Goal: Information Seeking & Learning: Learn about a topic

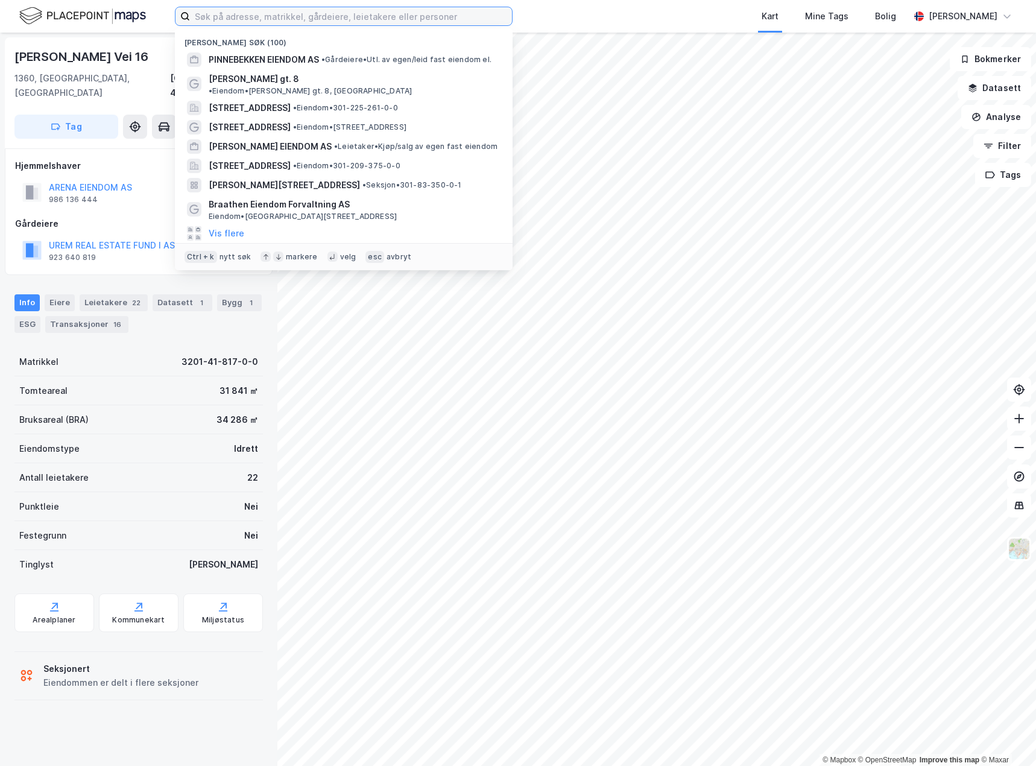
click at [260, 14] on input at bounding box center [351, 16] width 322 height 18
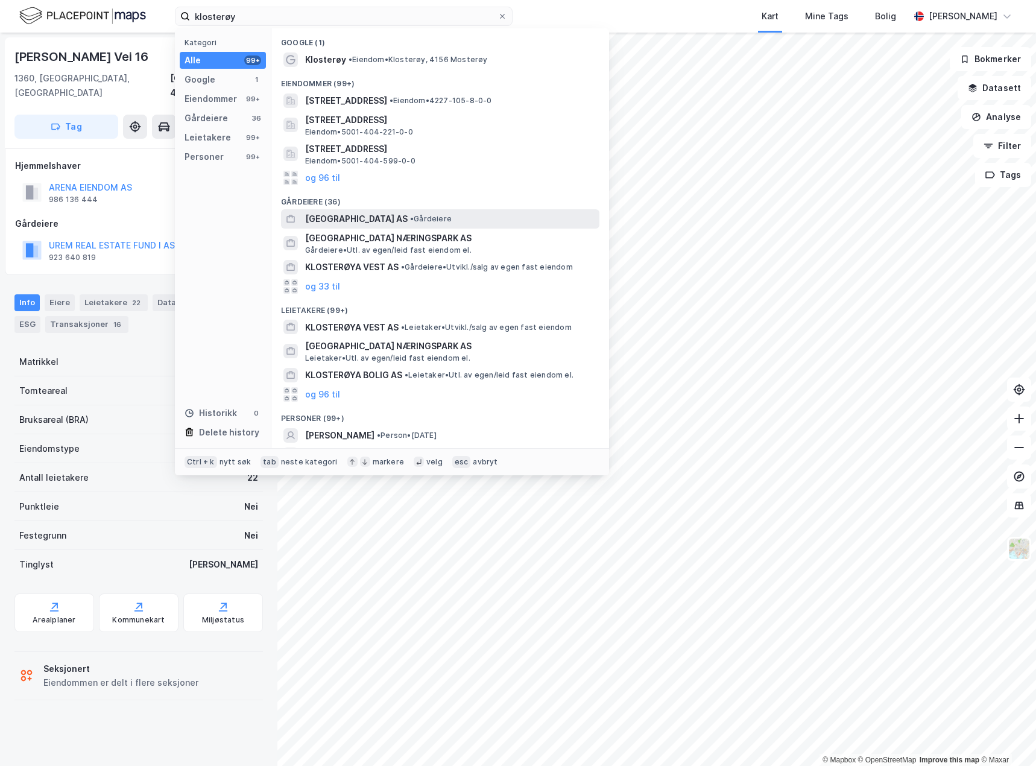
click at [425, 217] on div "[GEOGRAPHIC_DATA] AS • Gårdeiere" at bounding box center [451, 219] width 292 height 14
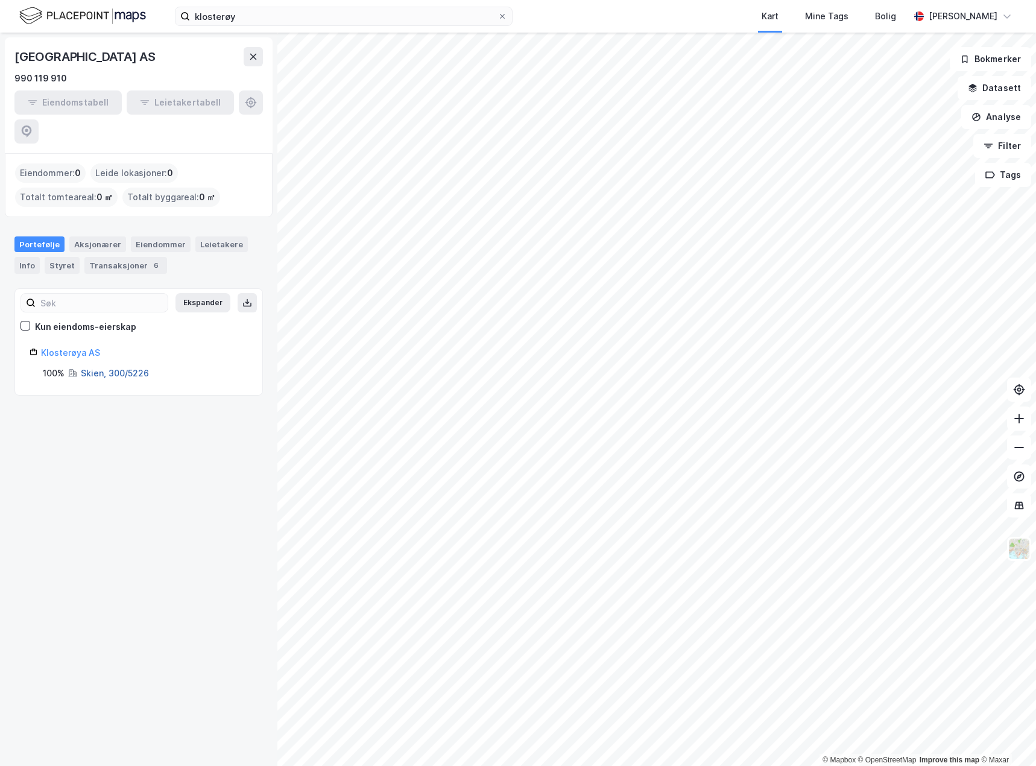
click at [104, 368] on link "Skien, 300/5226" at bounding box center [115, 373] width 68 height 10
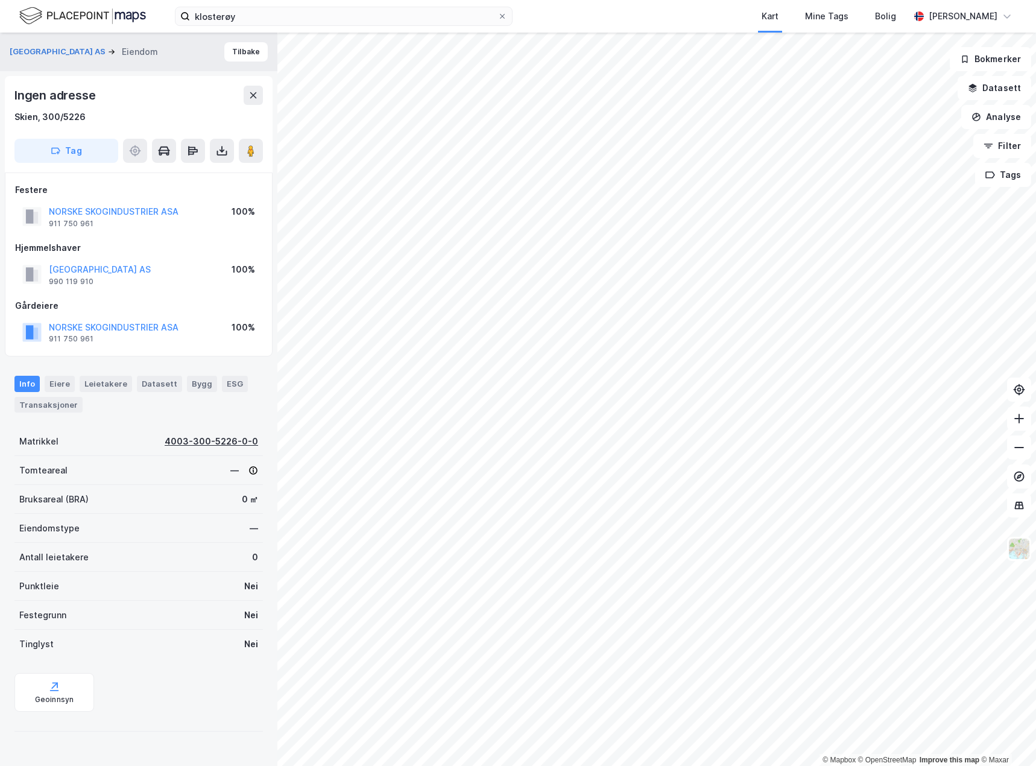
click at [203, 435] on div "4003-300-5226-0-0" at bounding box center [211, 441] width 93 height 14
click at [59, 121] on div "Skien, 300/5226" at bounding box center [49, 117] width 71 height 14
click at [0, 0] on button "[GEOGRAPHIC_DATA] AS" at bounding box center [0, 0] width 0 height 0
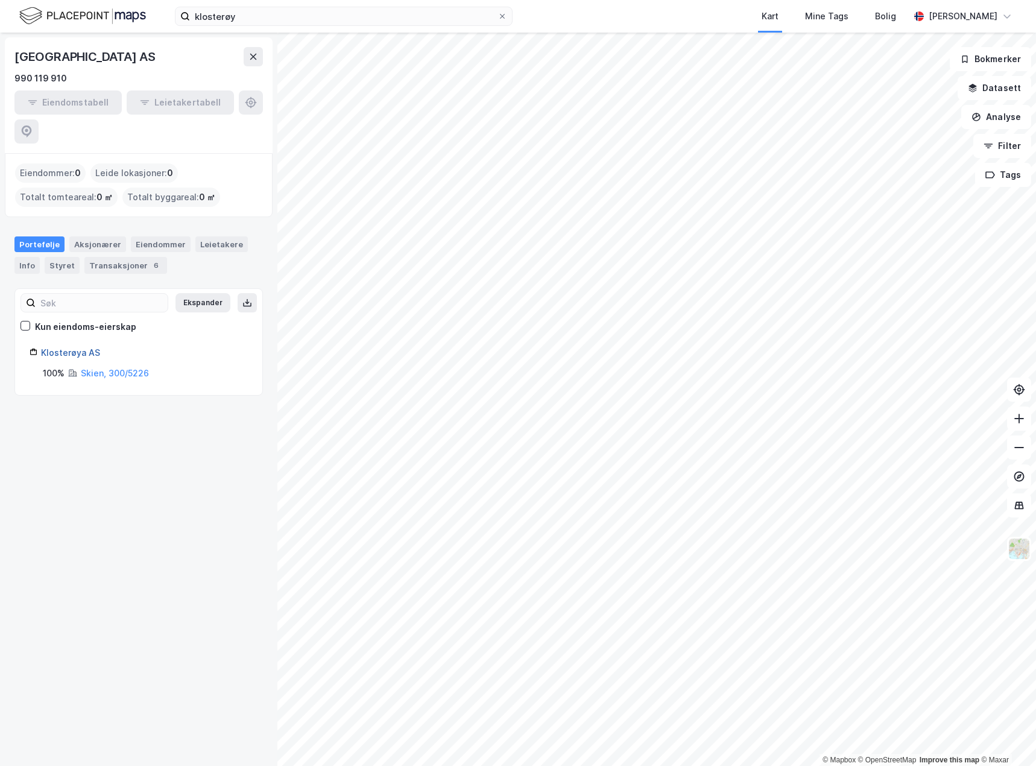
click at [60, 347] on link "Klosterøya AS" at bounding box center [70, 352] width 59 height 10
click at [69, 347] on link "Klosterøya AS" at bounding box center [70, 352] width 59 height 10
click at [82, 236] on div "Aksjonærer" at bounding box center [97, 244] width 57 height 16
click at [70, 361] on div "Klosterøya AS" at bounding box center [144, 368] width 207 height 14
click at [109, 335] on input "Siste" at bounding box center [138, 344] width 235 height 18
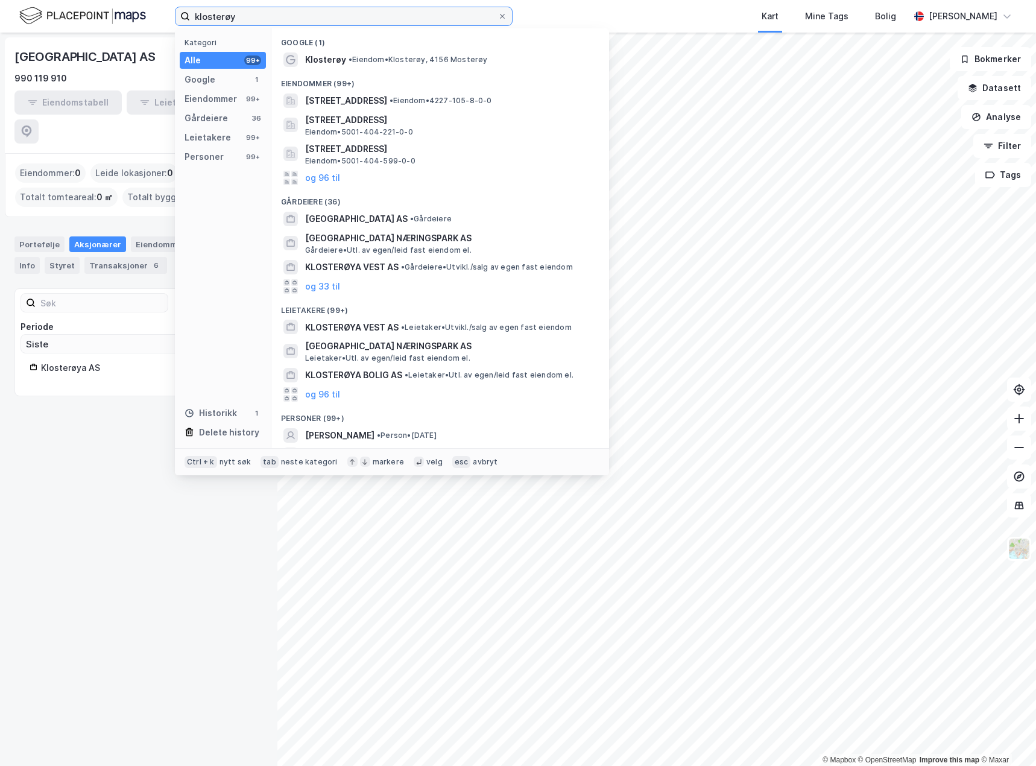
drag, startPoint x: 358, startPoint y: 13, endPoint x: 95, endPoint y: 14, distance: 263.0
click at [95, 14] on div "klosterøy Kategori Alle 99+ Google 1 Eiendommer 99+ Gårdeiere 36 Leietakere 99+…" at bounding box center [518, 16] width 1036 height 33
paste input "Uniongata"
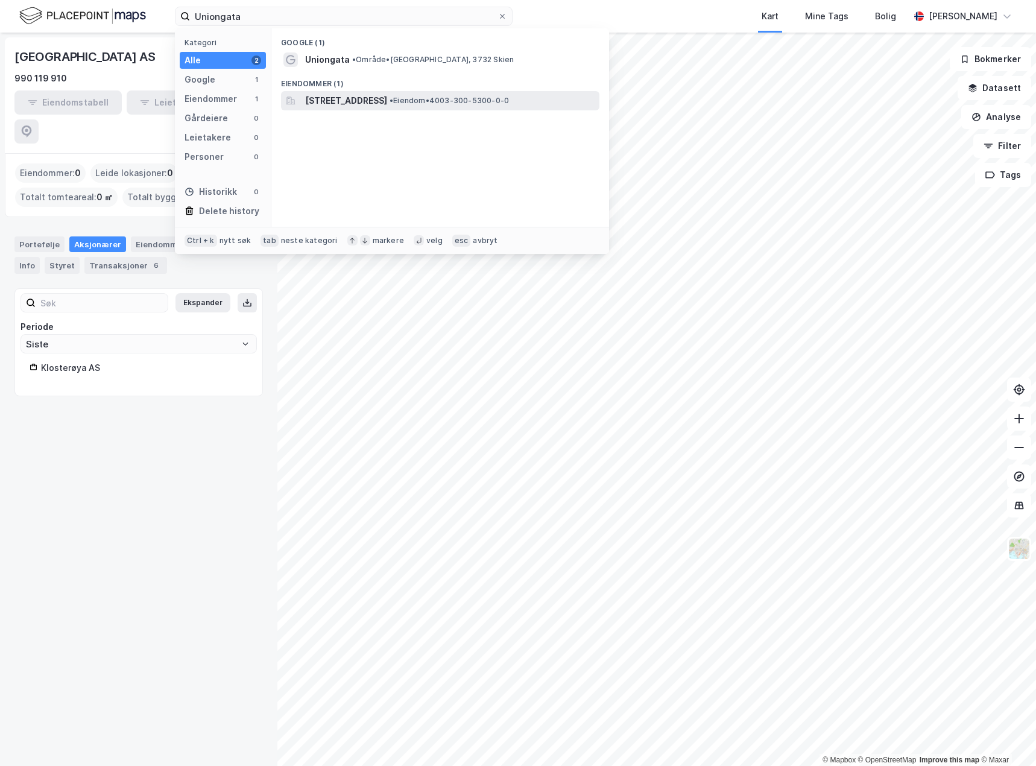
click at [376, 100] on span "[STREET_ADDRESS]" at bounding box center [346, 100] width 82 height 14
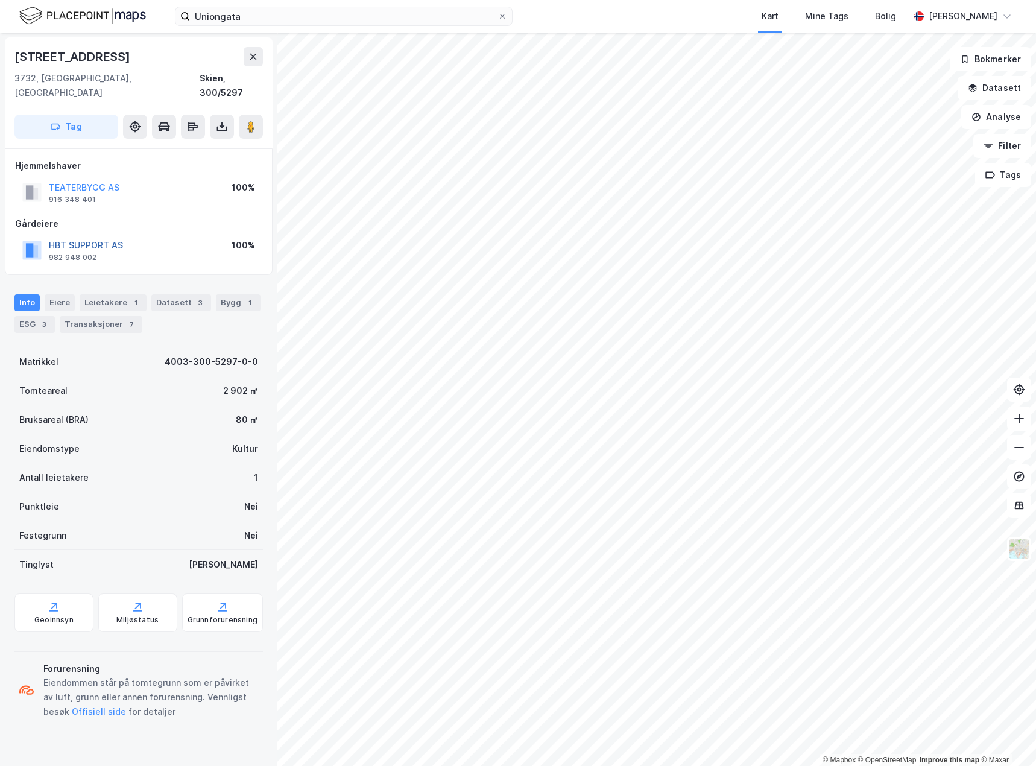
click at [0, 0] on button "HBT SUPPORT AS" at bounding box center [0, 0] width 0 height 0
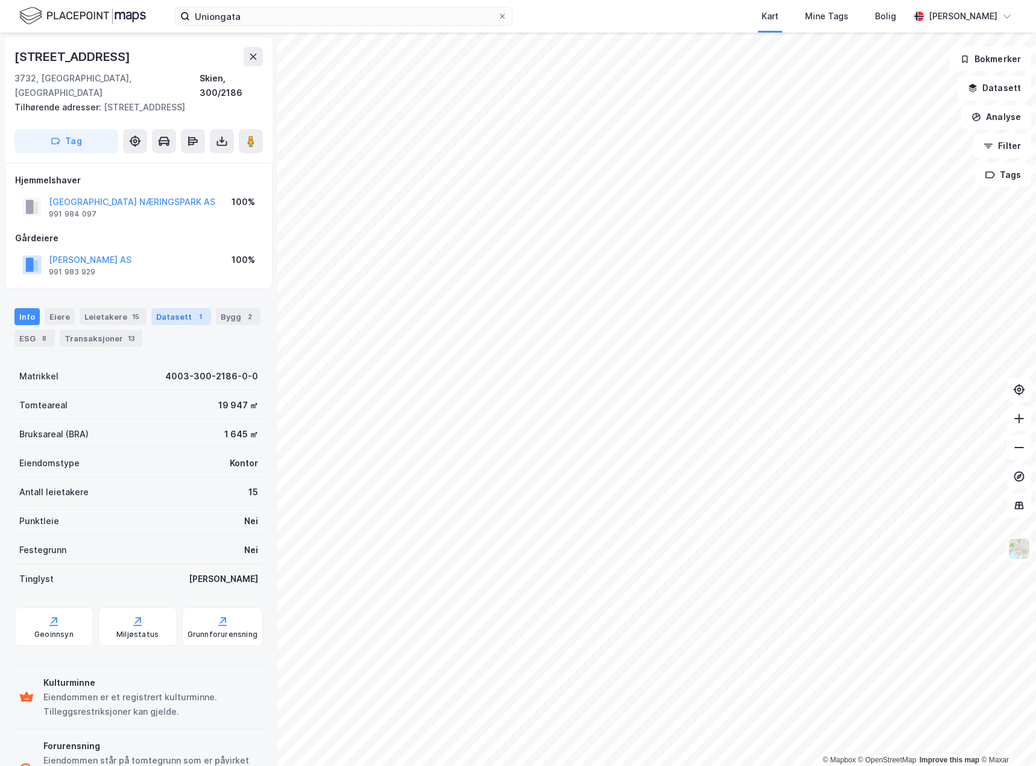
click at [169, 308] on div "Datasett 1" at bounding box center [181, 316] width 60 height 17
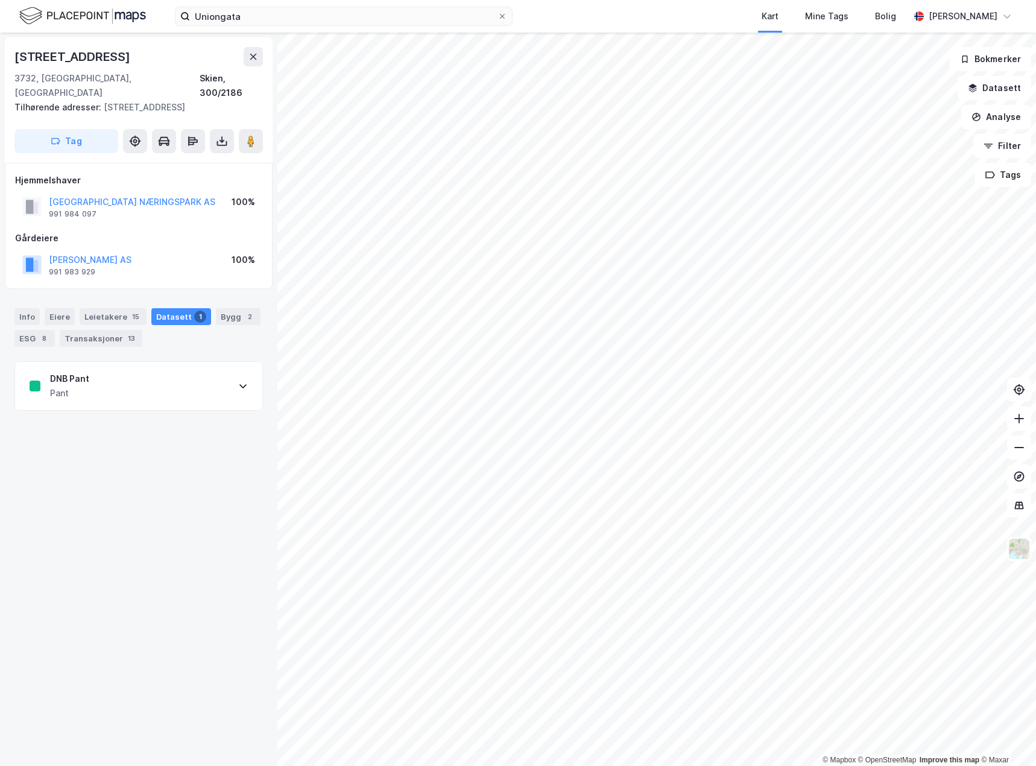
click at [122, 368] on div "DNB Pant Pant" at bounding box center [138, 386] width 247 height 48
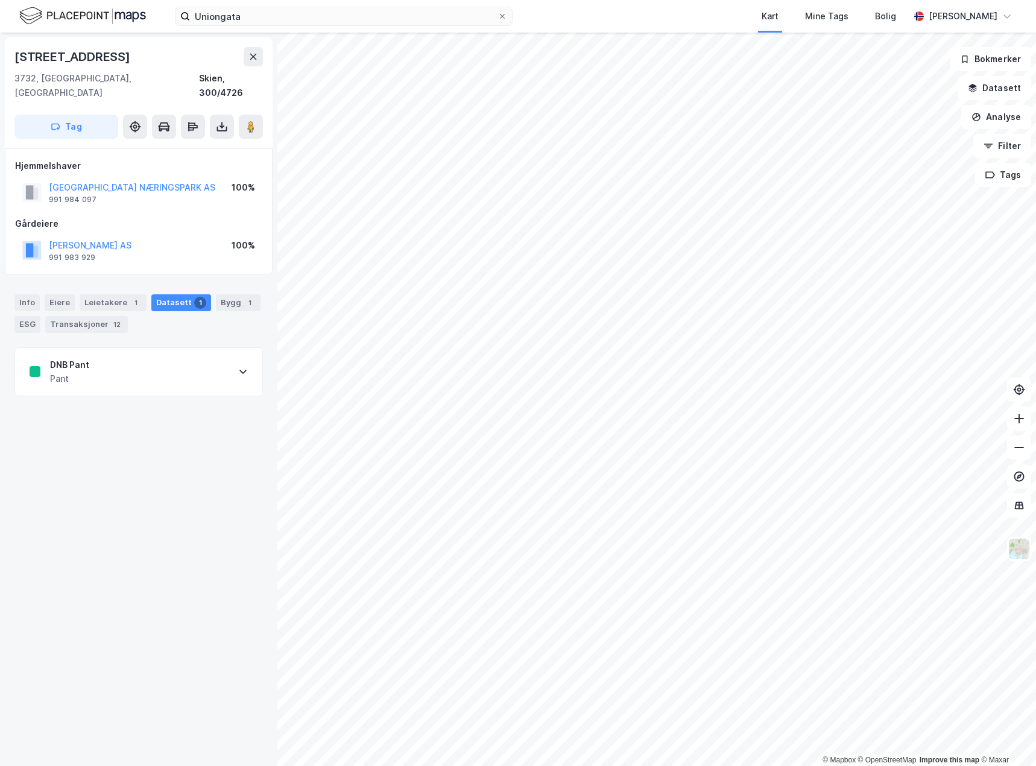
click at [188, 354] on div "DNB Pant Pant" at bounding box center [138, 372] width 247 height 48
click at [151, 358] on div "Sparebank 1 Pant Pant" at bounding box center [138, 372] width 247 height 48
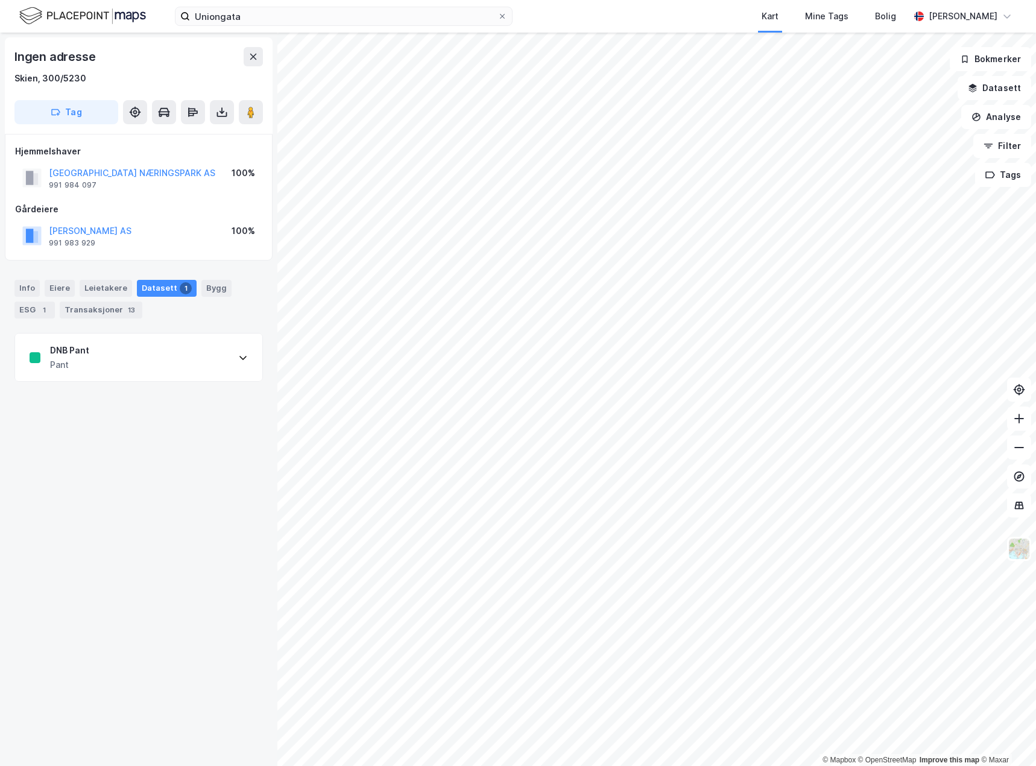
click at [184, 350] on div "DNB Pant Pant" at bounding box center [138, 358] width 247 height 48
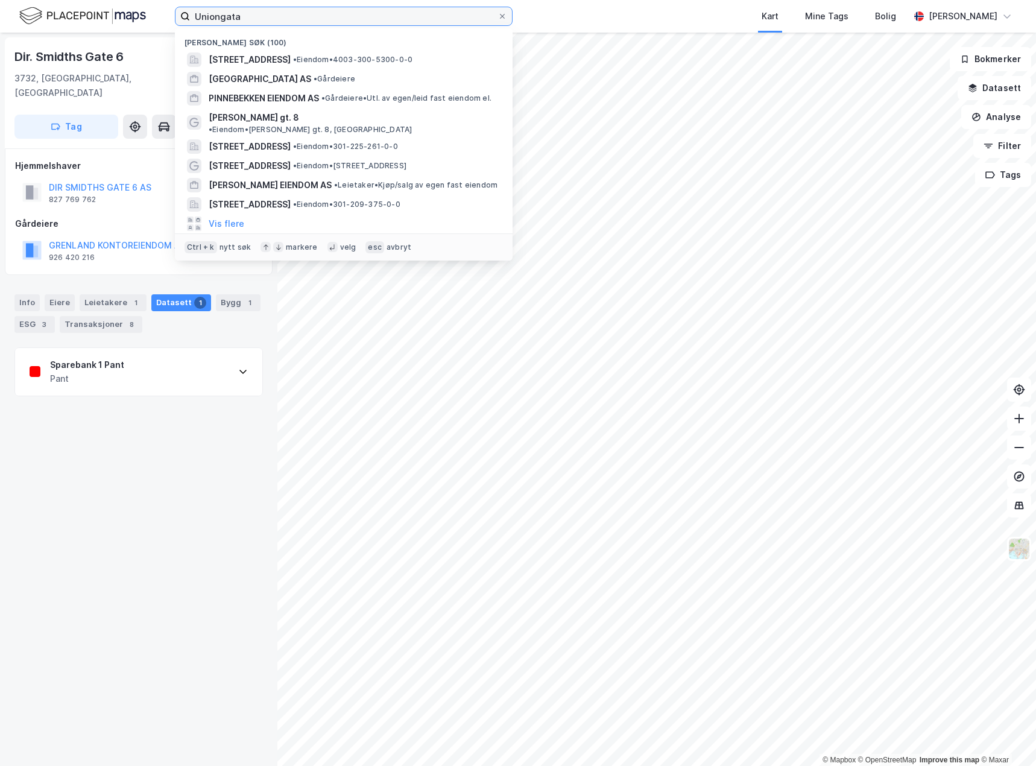
drag, startPoint x: 266, startPoint y: 19, endPoint x: 91, endPoint y: 10, distance: 175.2
click at [91, 10] on div "Uniongata Nylige søk (100) [STREET_ADDRESS] • Eiendom • 4003-300-5300-0-0 [GEOG…" at bounding box center [518, 16] width 1036 height 33
paste input "Hydrovegen 19"
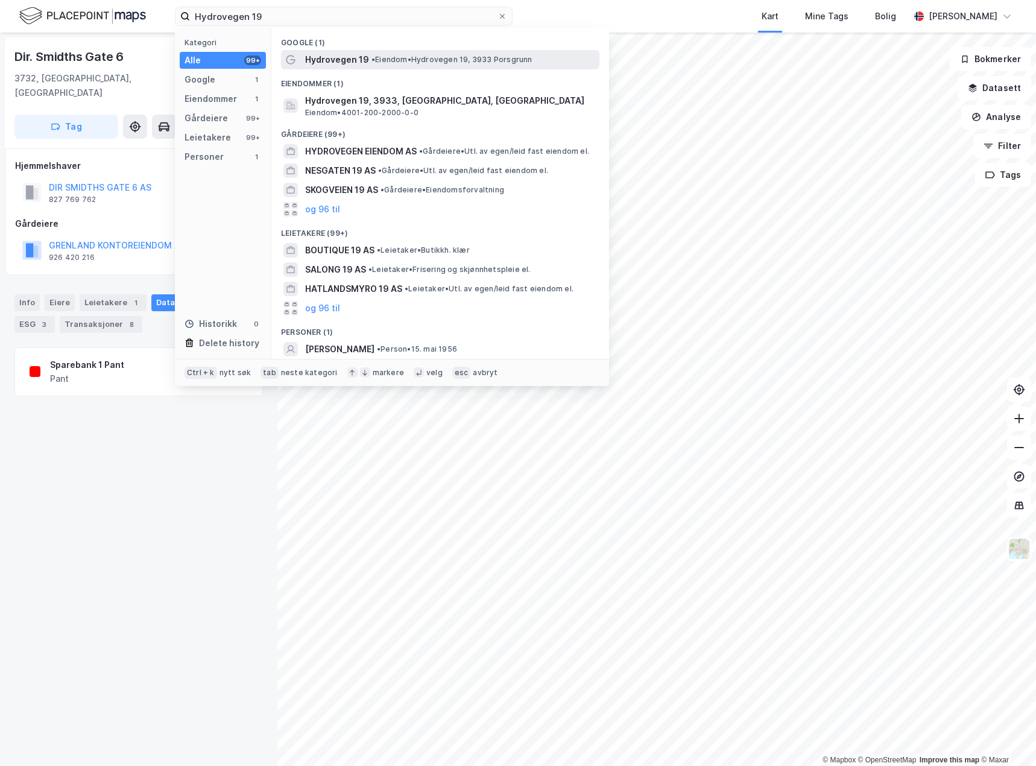
click at [352, 54] on span "Hydrovegen 19" at bounding box center [337, 59] width 64 height 14
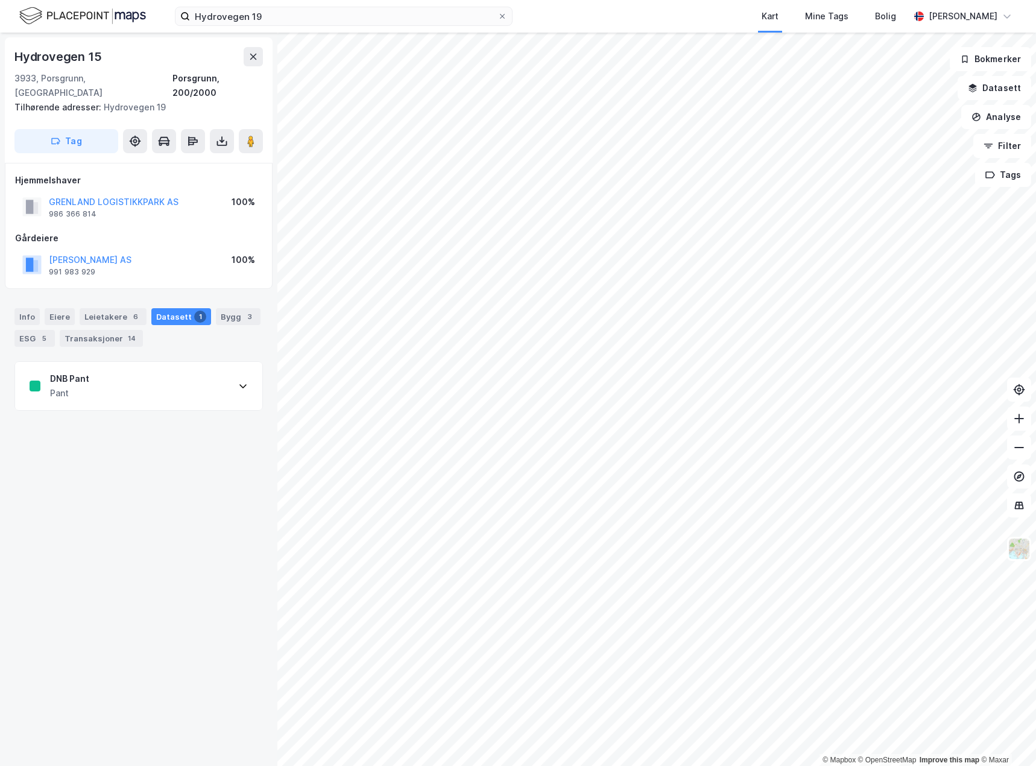
click at [158, 377] on div "DNB Pant Pant" at bounding box center [138, 386] width 247 height 48
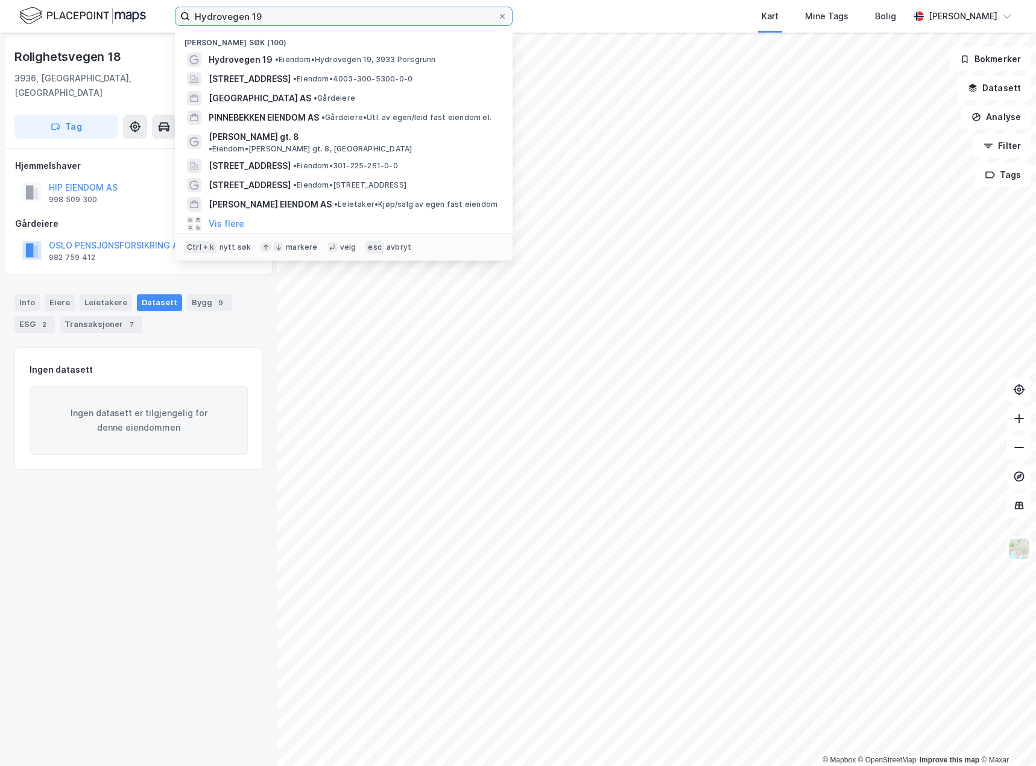
drag, startPoint x: 293, startPoint y: 22, endPoint x: 36, endPoint y: 21, distance: 257.6
click at [36, 21] on div "Hydrovegen 19 Nylige søk (100) Hydrovegen 19 • Eiendom • [STREET_ADDRESS] Porsg…" at bounding box center [518, 16] width 1036 height 33
paste input "[STREET_ADDRESS]"
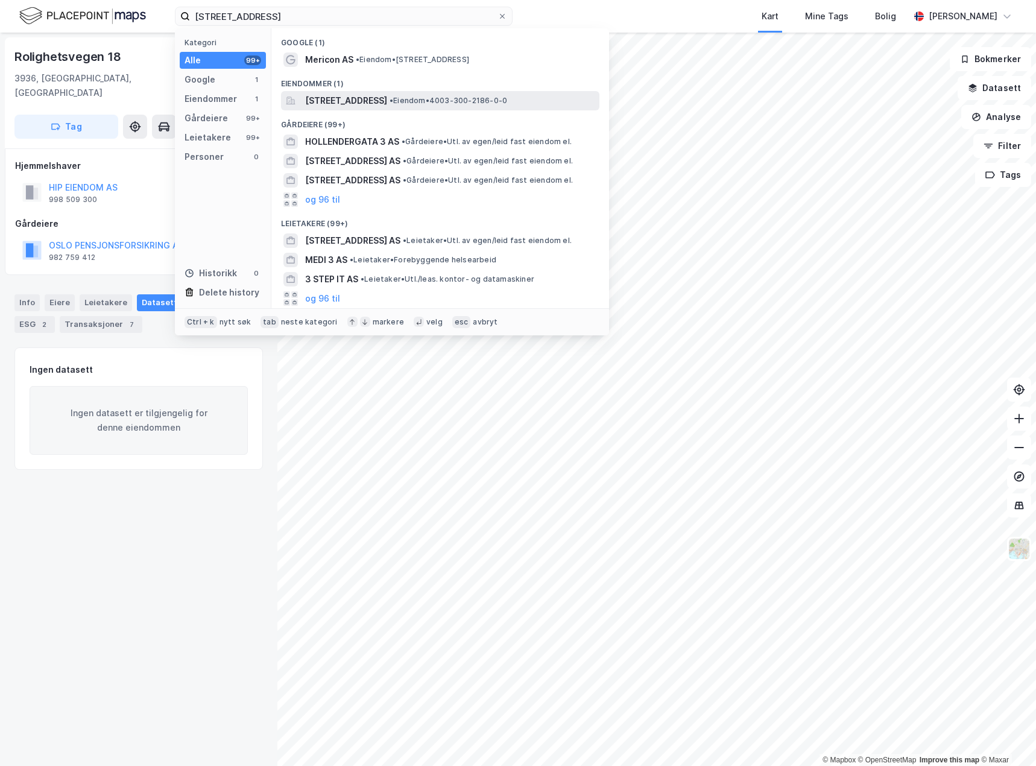
click at [382, 100] on span "[STREET_ADDRESS]" at bounding box center [346, 100] width 82 height 14
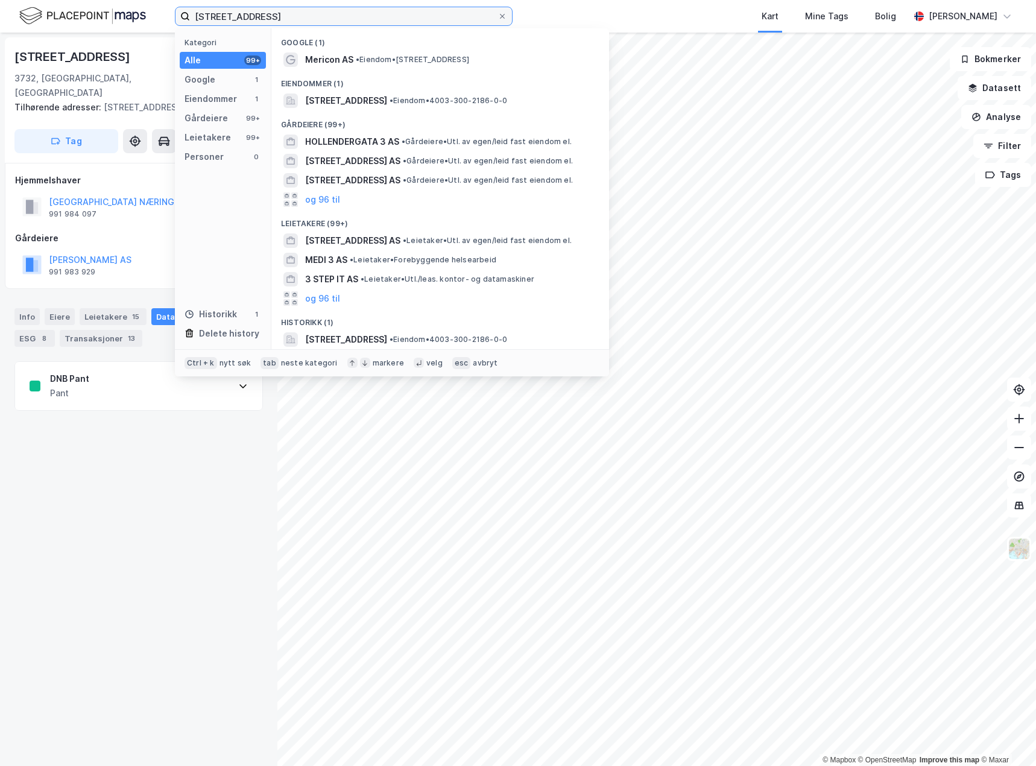
drag, startPoint x: 309, startPoint y: 23, endPoint x: 42, endPoint y: 21, distance: 266.6
click at [42, 21] on div "[STREET_ADDRESS] Kategori Alle 99+ Google 1 Eiendommer 1 Gårdeiere 99+ Leietake…" at bounding box center [518, 16] width 1036 height 33
paste input "[STREET_ADDRESS]"
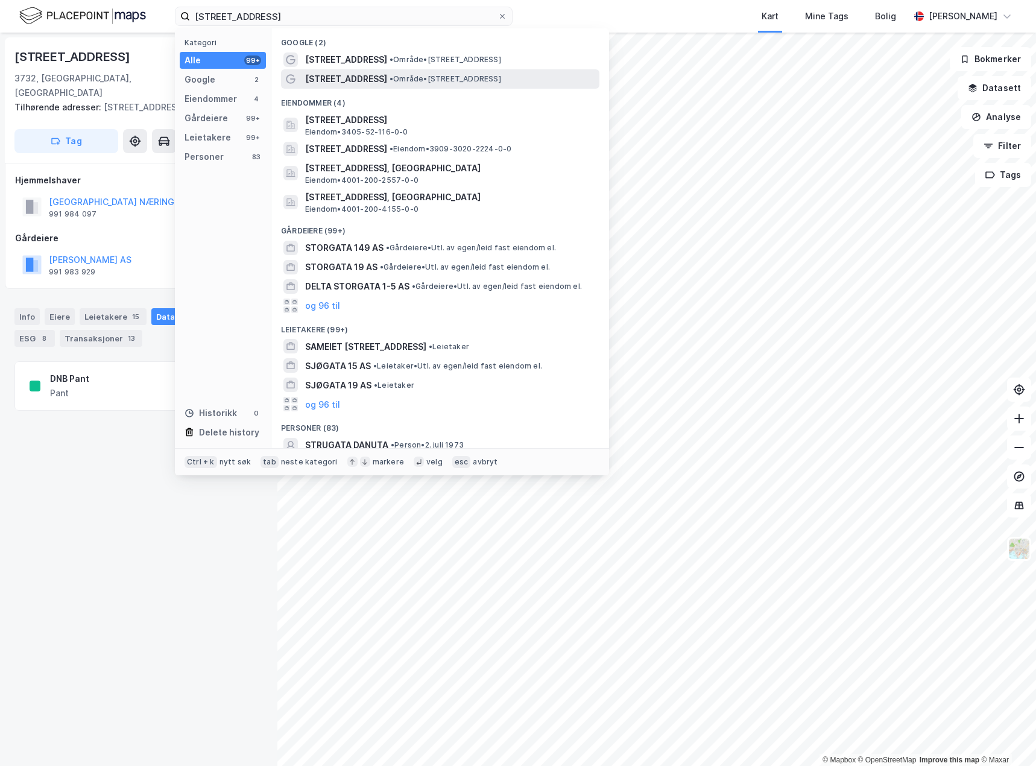
click at [349, 72] on span "[STREET_ADDRESS]" at bounding box center [346, 79] width 82 height 14
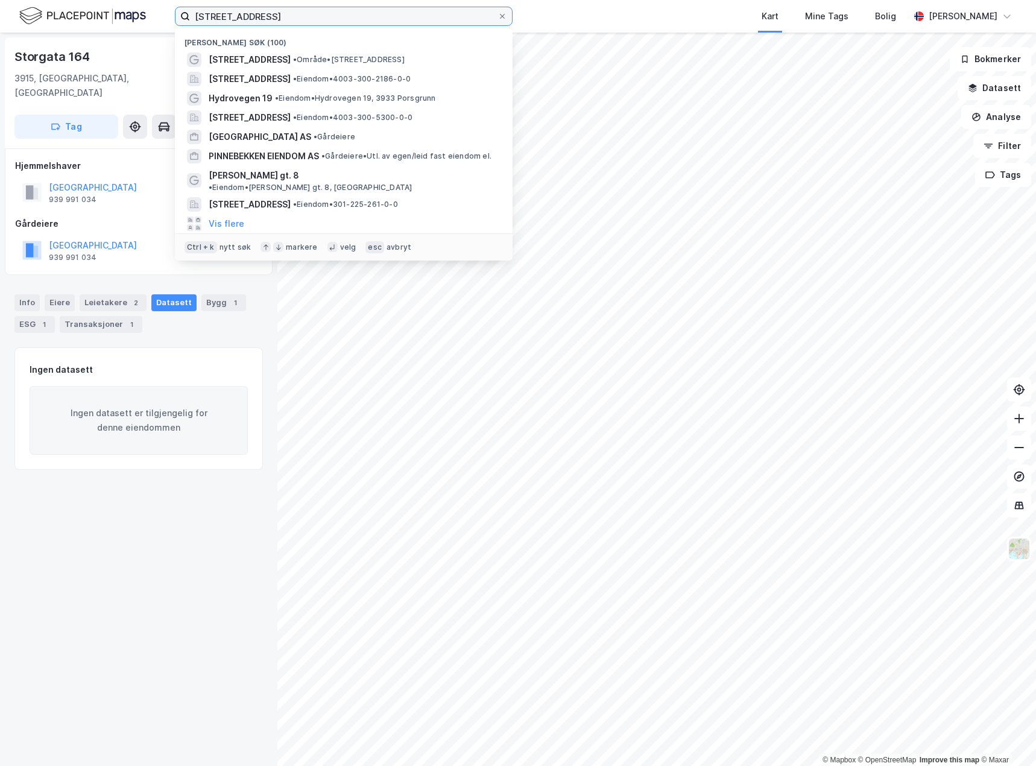
click at [306, 18] on input "[STREET_ADDRESS]" at bounding box center [344, 16] width 308 height 18
click at [293, 59] on span "• Område • [STREET_ADDRESS]" at bounding box center [349, 60] width 112 height 10
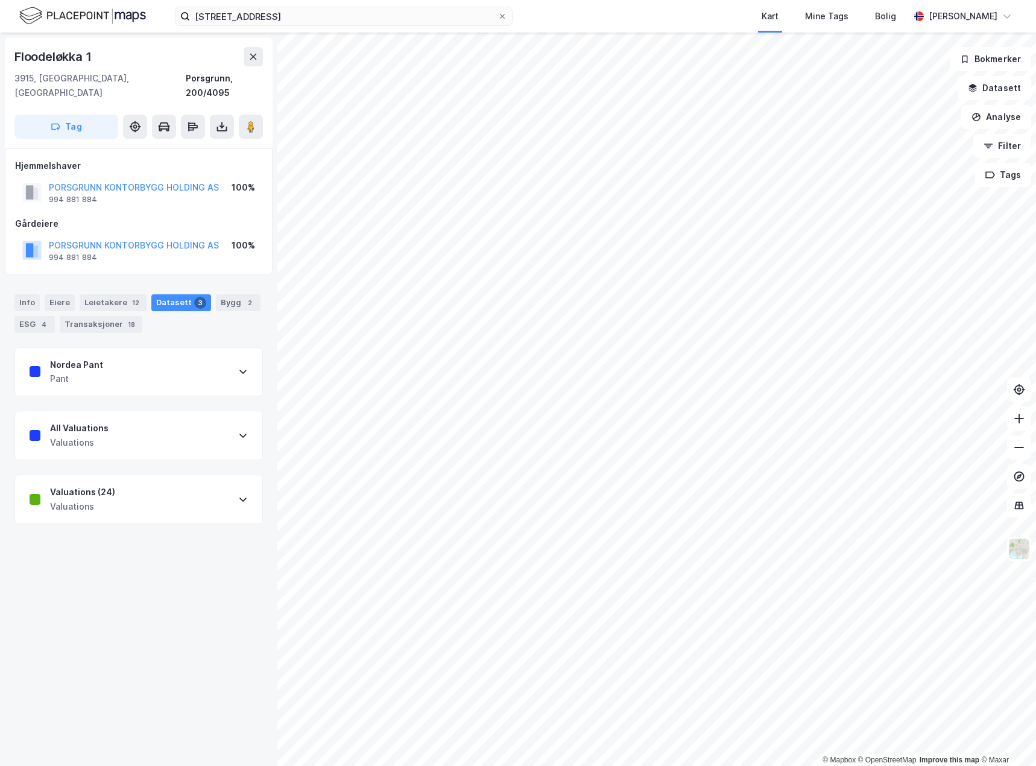
click at [238, 367] on icon at bounding box center [243, 372] width 10 height 10
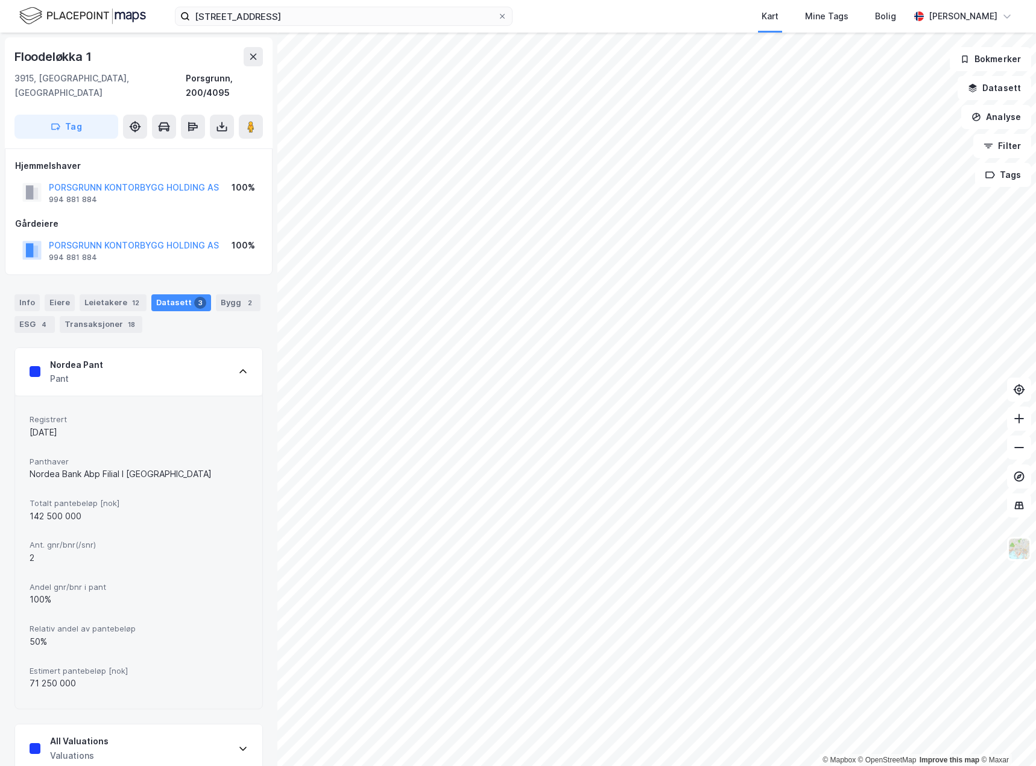
click at [238, 367] on icon at bounding box center [243, 372] width 10 height 10
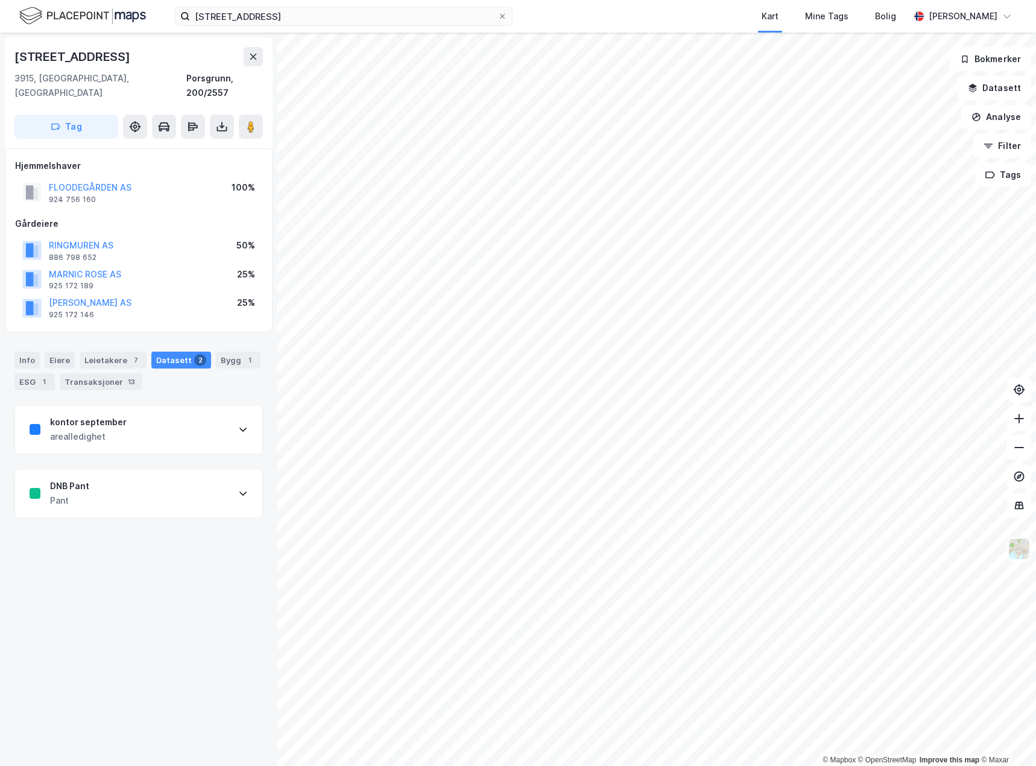
click at [188, 484] on div "DNB Pant Pant" at bounding box center [138, 493] width 247 height 48
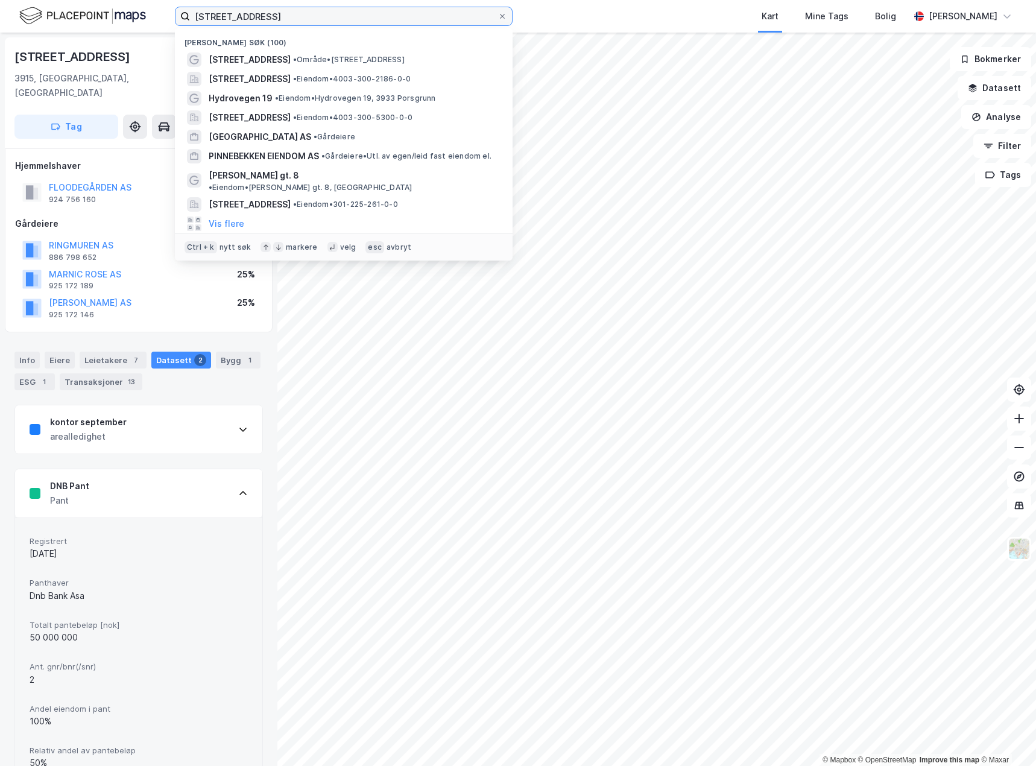
drag, startPoint x: 357, startPoint y: 15, endPoint x: 78, endPoint y: 16, distance: 279.3
click at [78, 16] on div "[STREET_ADDRESS] Nylige søk (100) [STREET_ADDRESS] • Område • [STREET_ADDRESS] …" at bounding box center [518, 16] width 1036 height 33
paste input "Kjørbekkdalen 12A"
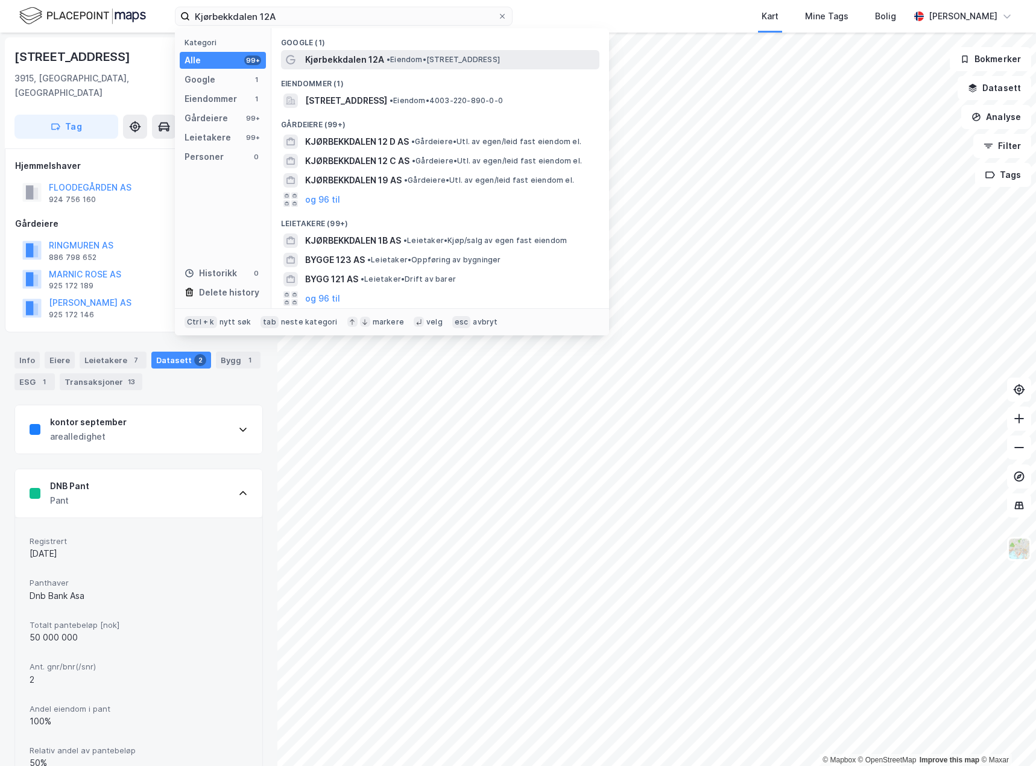
click at [394, 60] on span "• Eiendom • [STREET_ADDRESS]" at bounding box center [443, 60] width 113 height 10
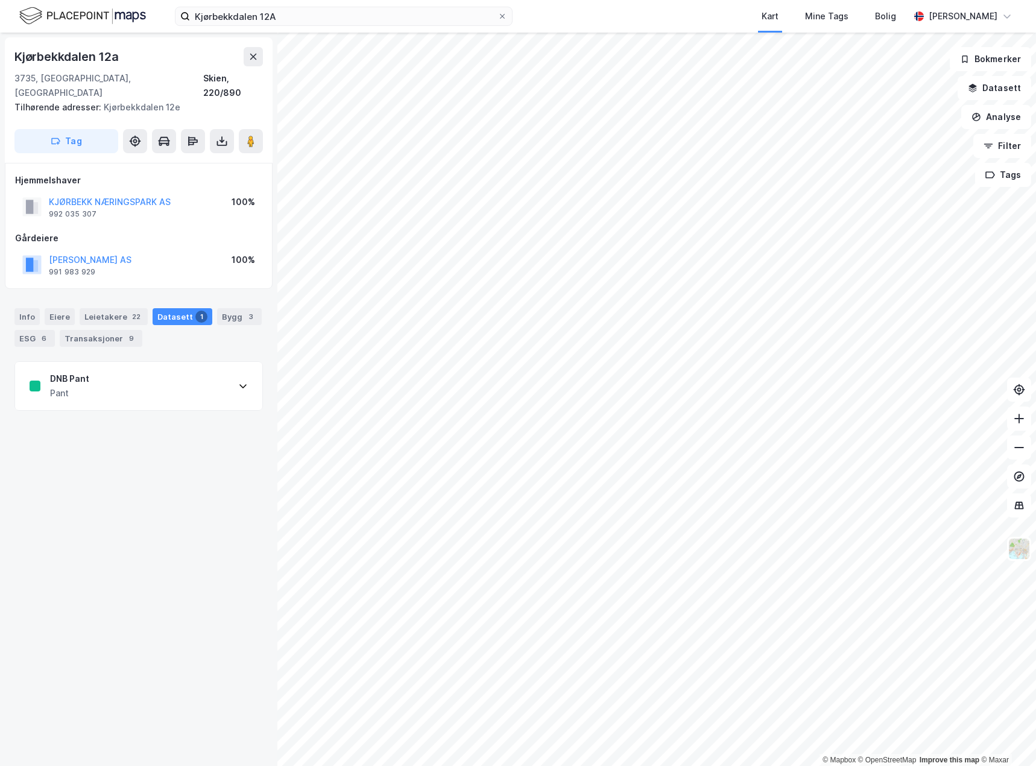
click at [118, 375] on div "DNB Pant Pant" at bounding box center [138, 386] width 247 height 48
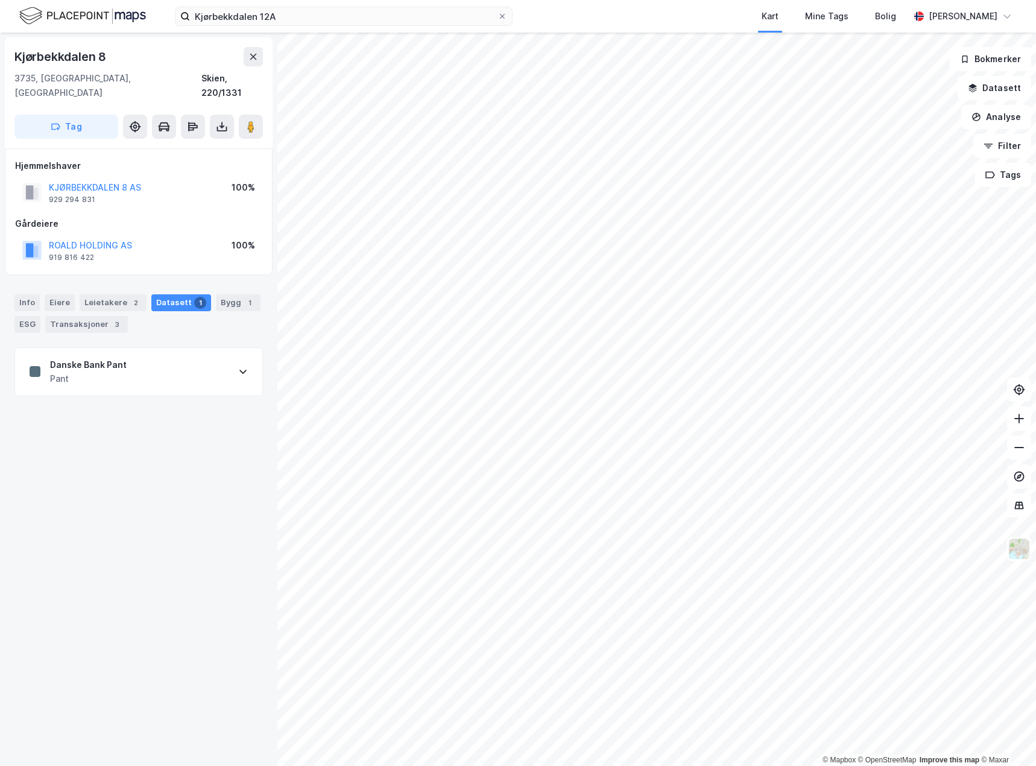
click at [214, 356] on div "Danske Bank Pant Pant" at bounding box center [138, 372] width 247 height 48
click at [0, 0] on button "ROALD HOLDING AS" at bounding box center [0, 0] width 0 height 0
drag, startPoint x: 87, startPoint y: 227, endPoint x: 74, endPoint y: 232, distance: 14.1
click at [0, 0] on button "ROALD HOLDING AS" at bounding box center [0, 0] width 0 height 0
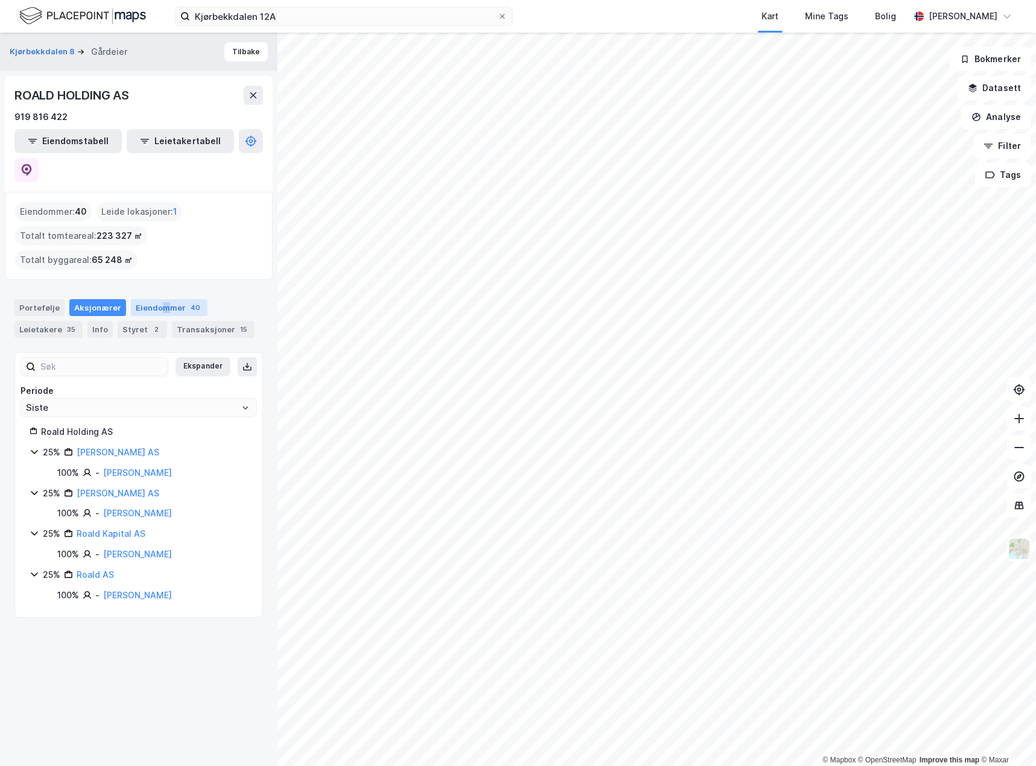
click at [159, 299] on div "Eiendommer 40" at bounding box center [169, 307] width 77 height 17
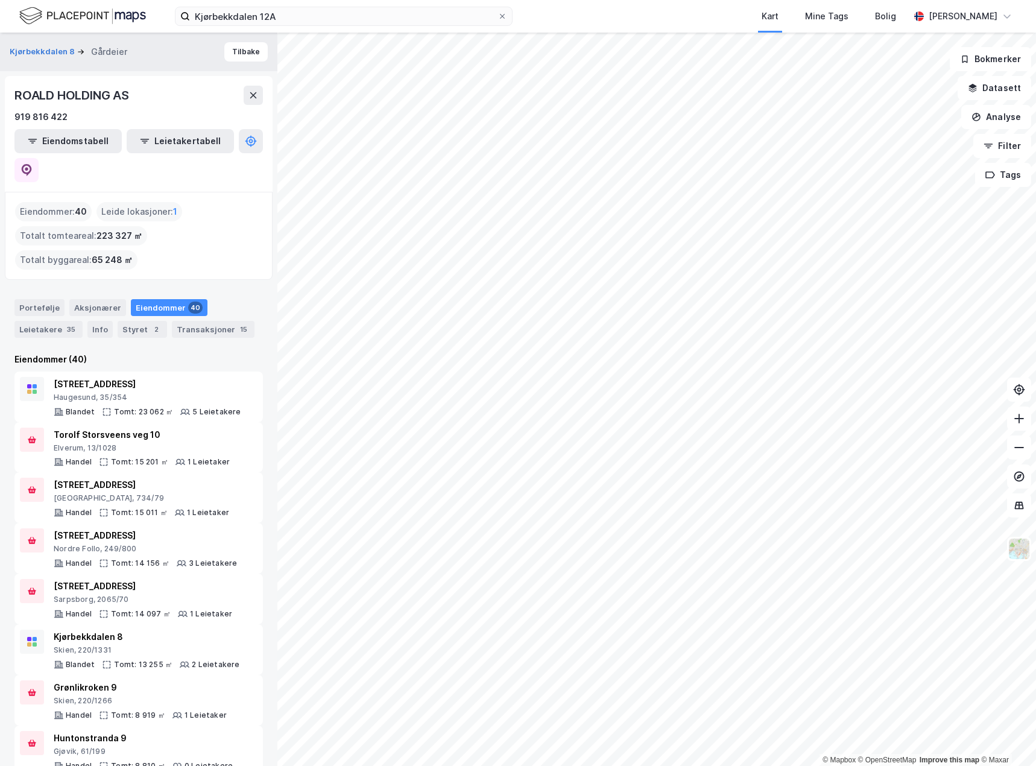
drag, startPoint x: 185, startPoint y: 323, endPoint x: 170, endPoint y: 329, distance: 15.7
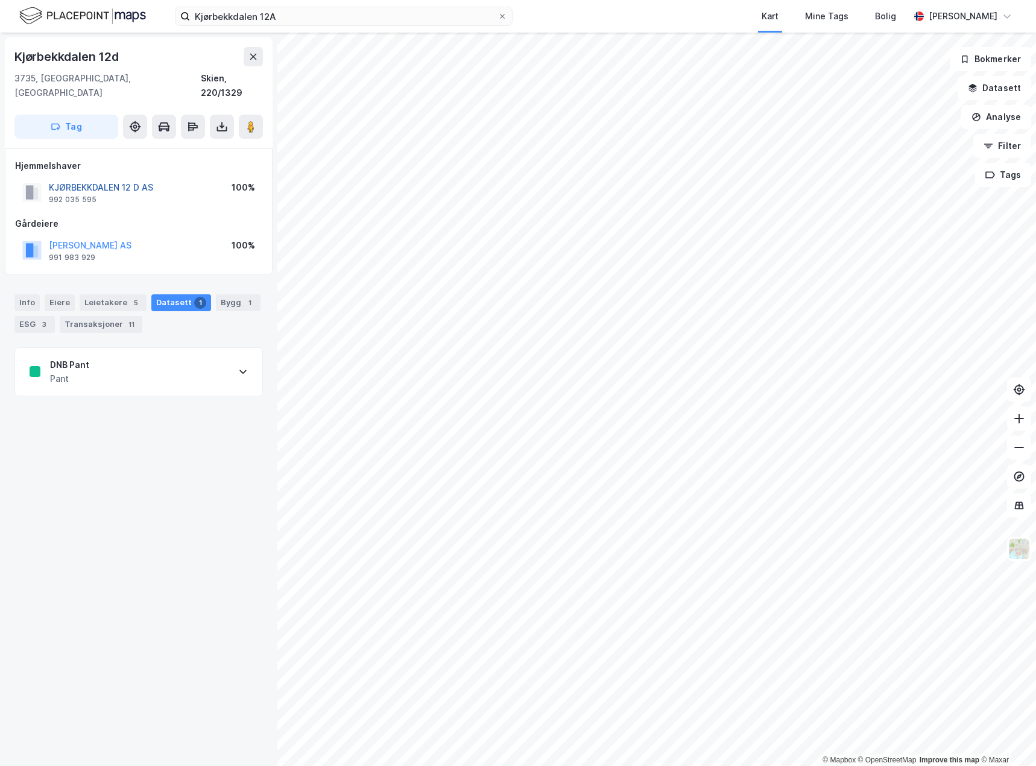
click at [0, 0] on button "KJØRBEKKDALEN 12 D AS" at bounding box center [0, 0] width 0 height 0
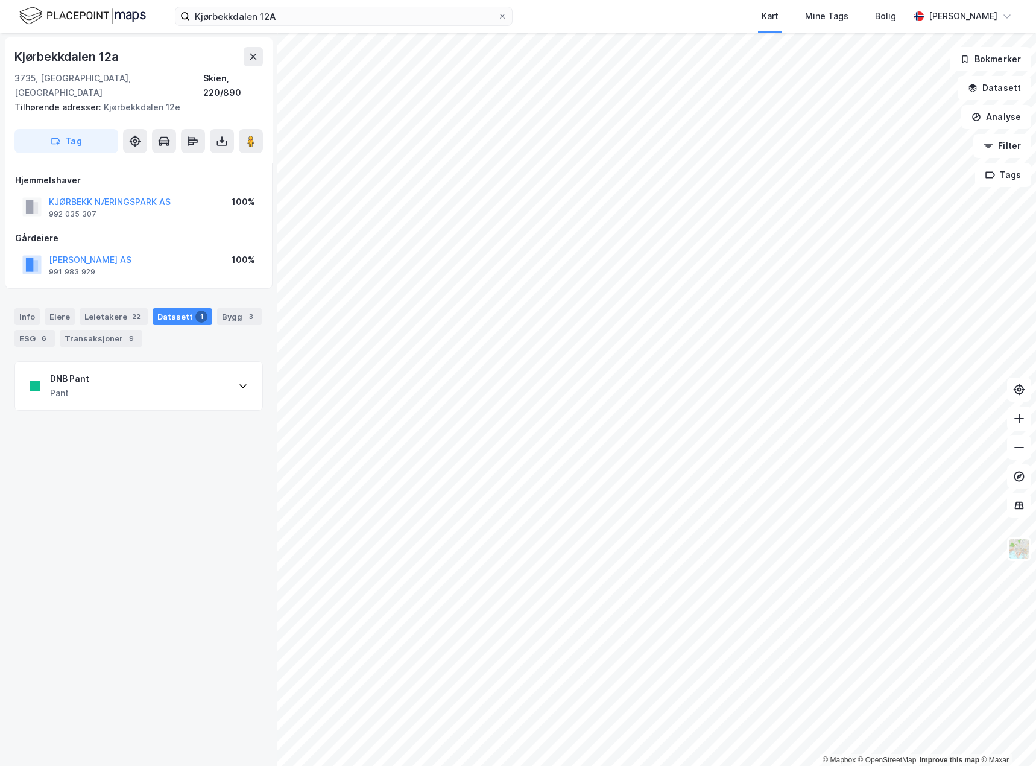
click at [143, 362] on div "DNB Pant Pant" at bounding box center [138, 386] width 247 height 48
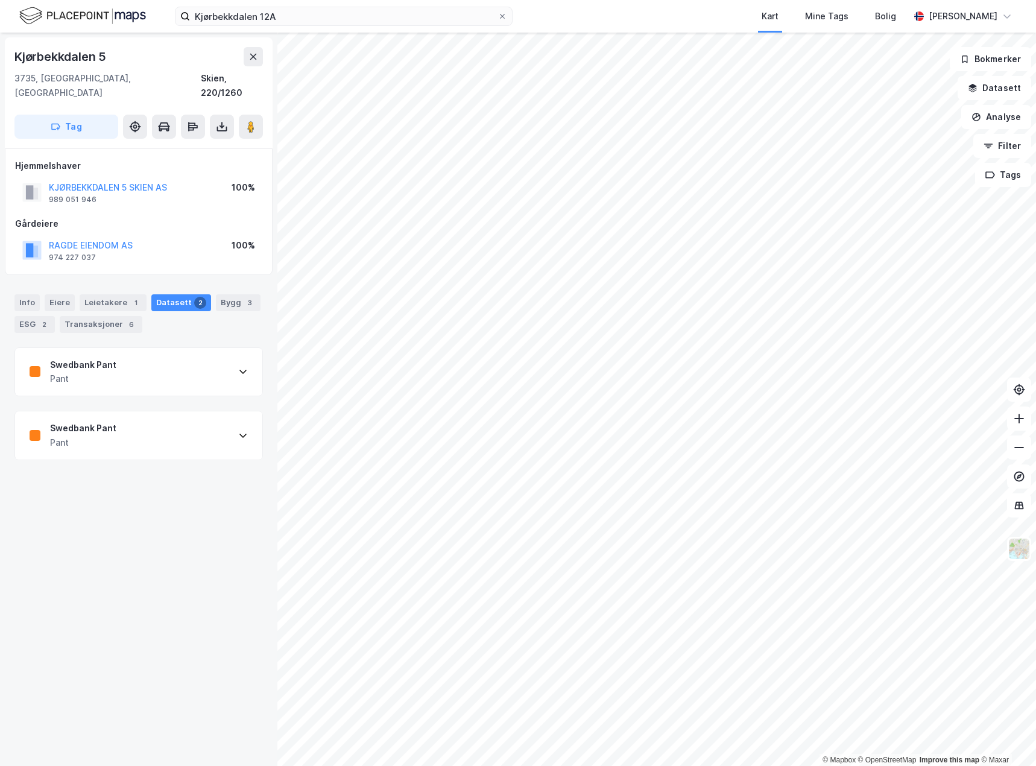
click at [168, 356] on div "Swedbank Pant Pant" at bounding box center [138, 372] width 247 height 48
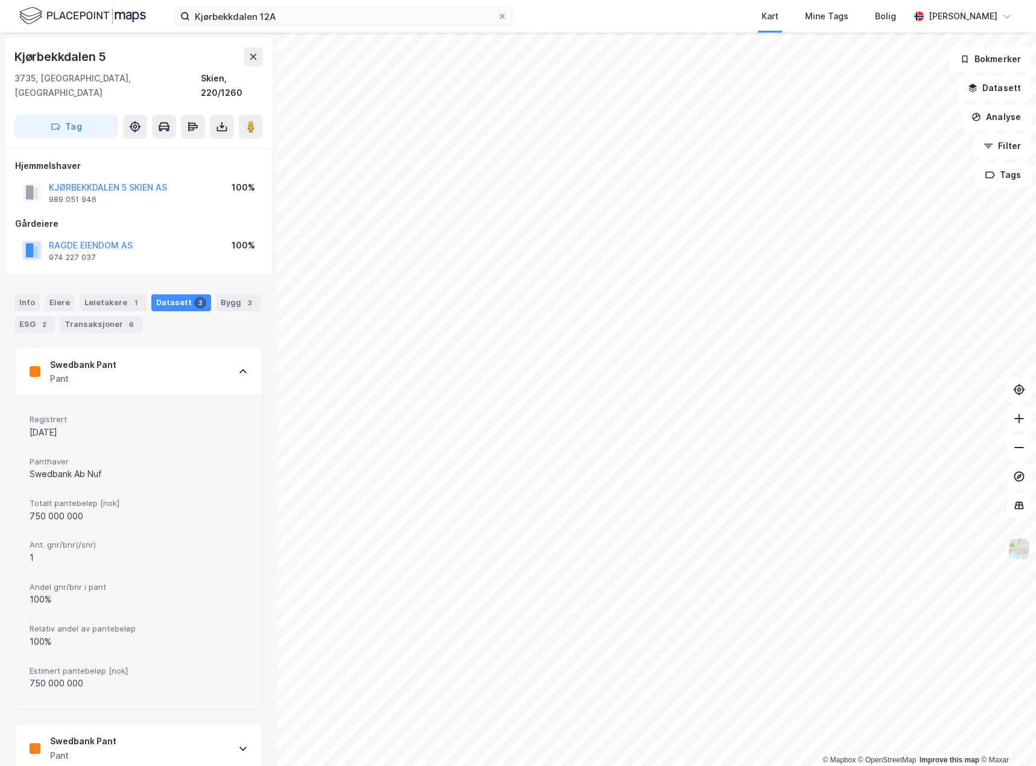
click at [168, 356] on div "Swedbank Pant Pant" at bounding box center [138, 372] width 247 height 48
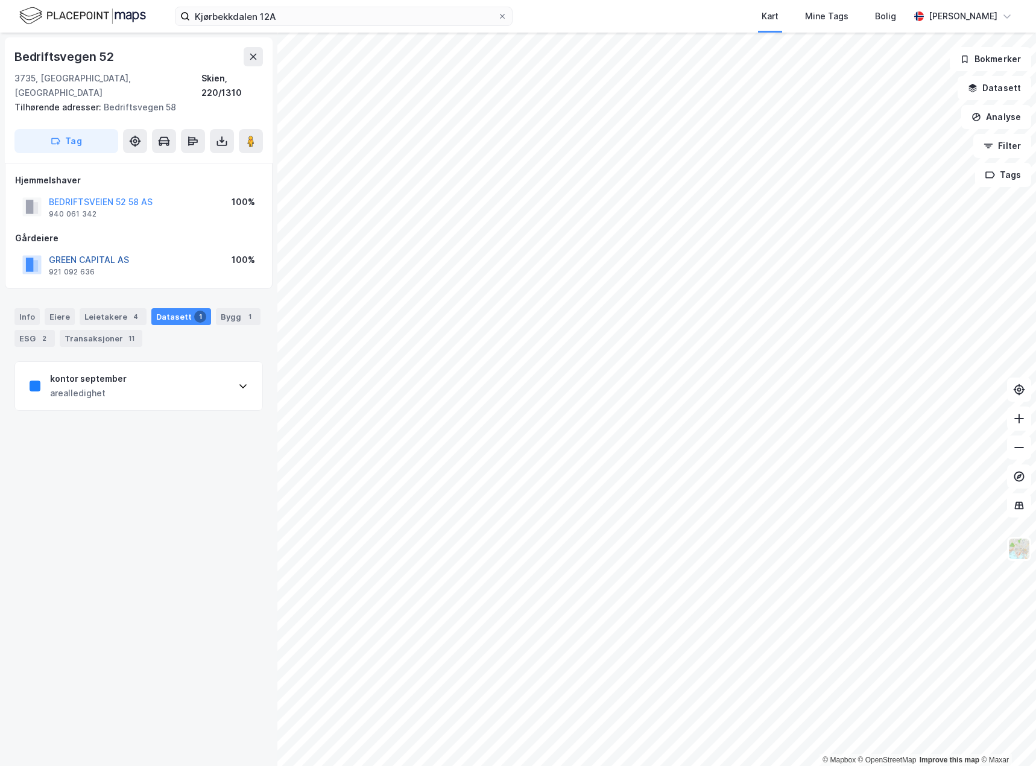
click at [0, 0] on button "GREEN CAPITAL AS" at bounding box center [0, 0] width 0 height 0
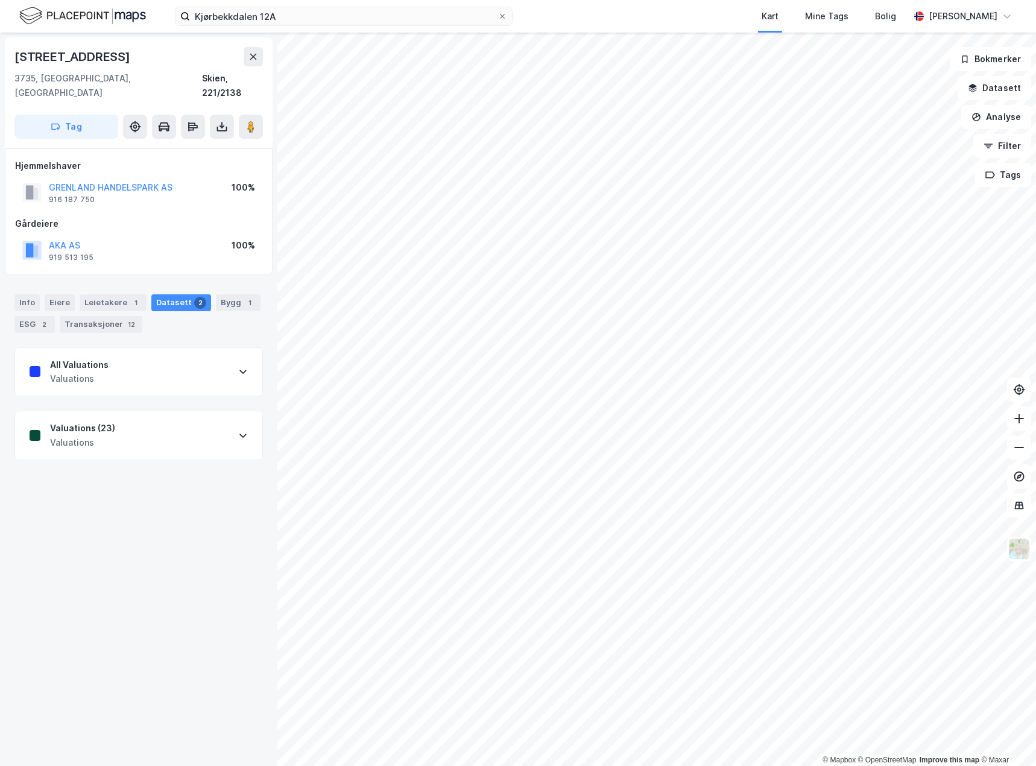
click at [226, 411] on div "Valuations (23) Valuations" at bounding box center [138, 435] width 247 height 48
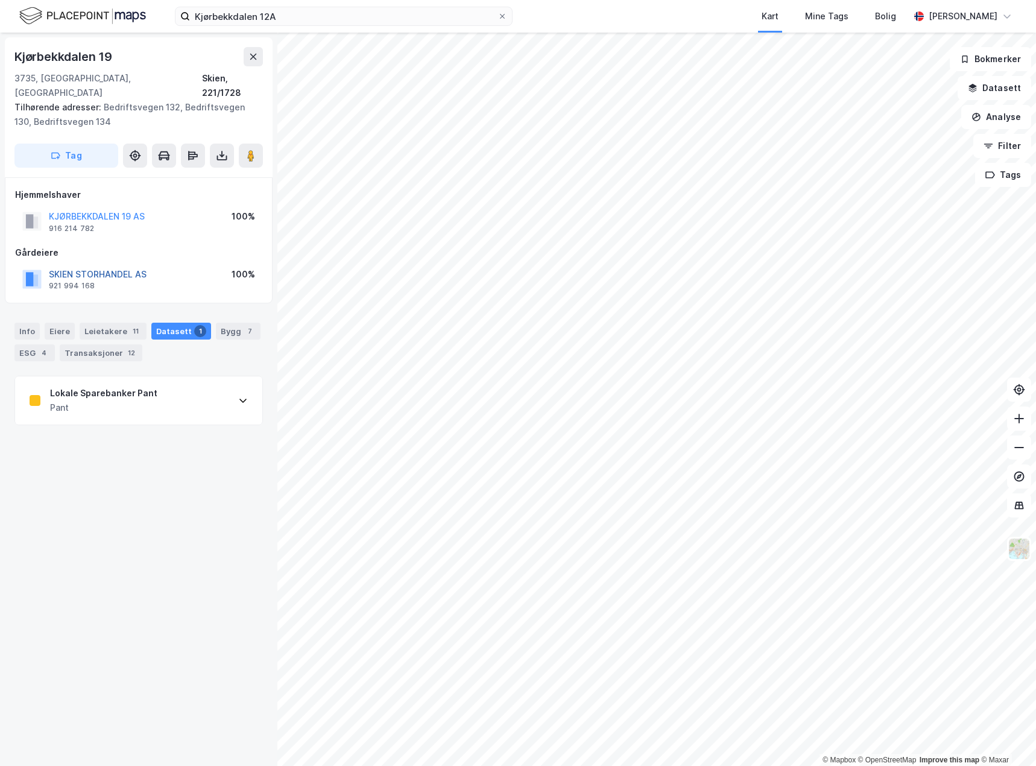
click at [0, 0] on button "SKIEN STORHANDEL AS" at bounding box center [0, 0] width 0 height 0
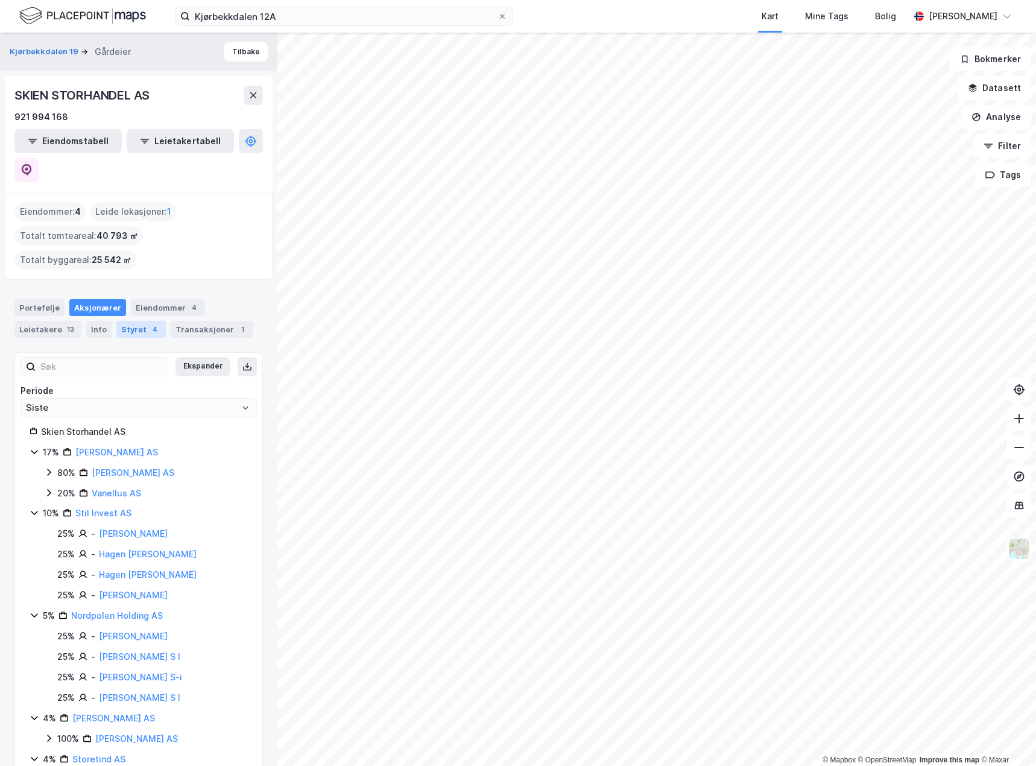
click at [128, 321] on div "Styret 4" at bounding box center [140, 329] width 49 height 17
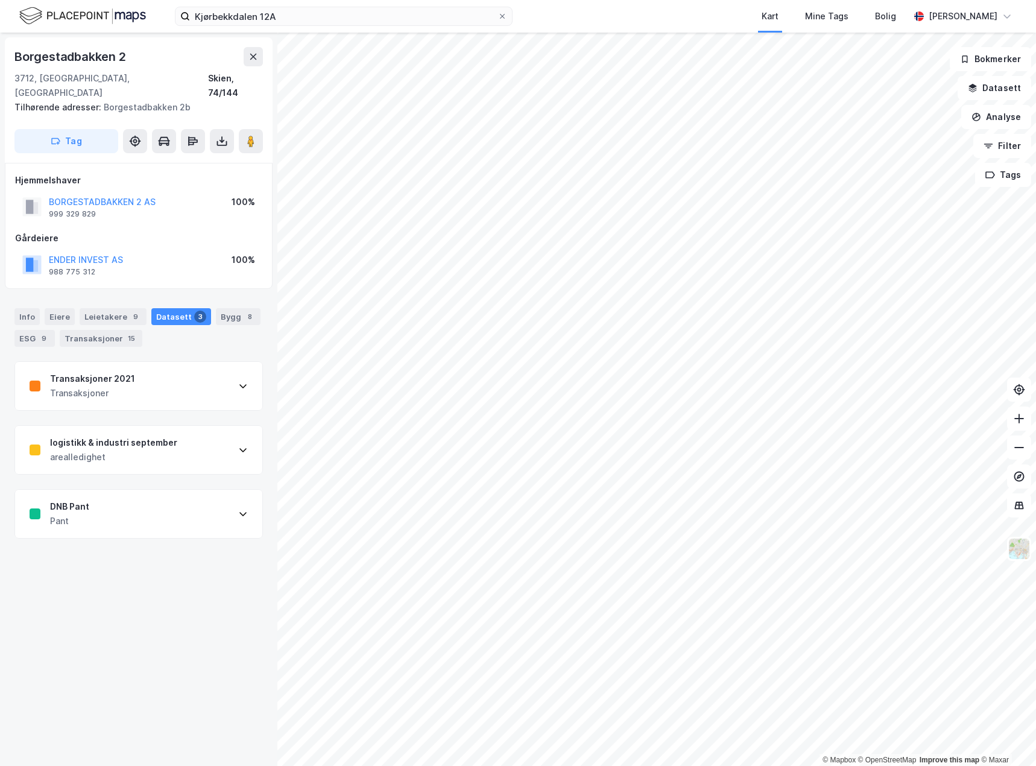
click at [197, 371] on div "Transaksjoner 2021 Transaksjoner" at bounding box center [138, 386] width 247 height 48
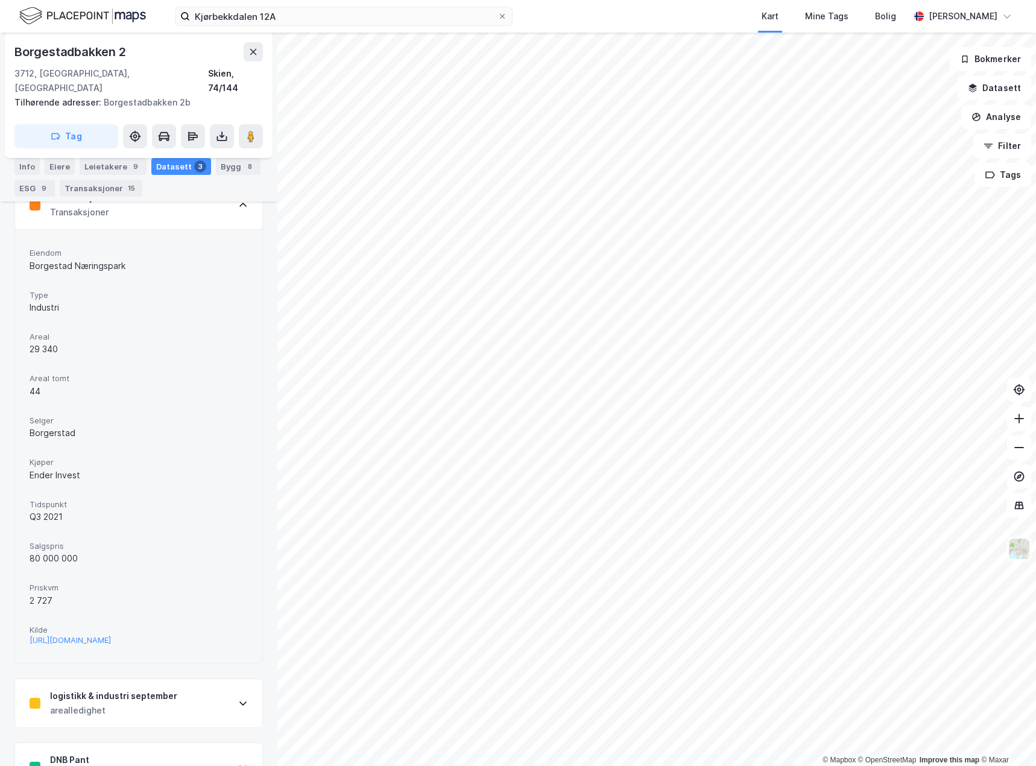
scroll to position [218, 0]
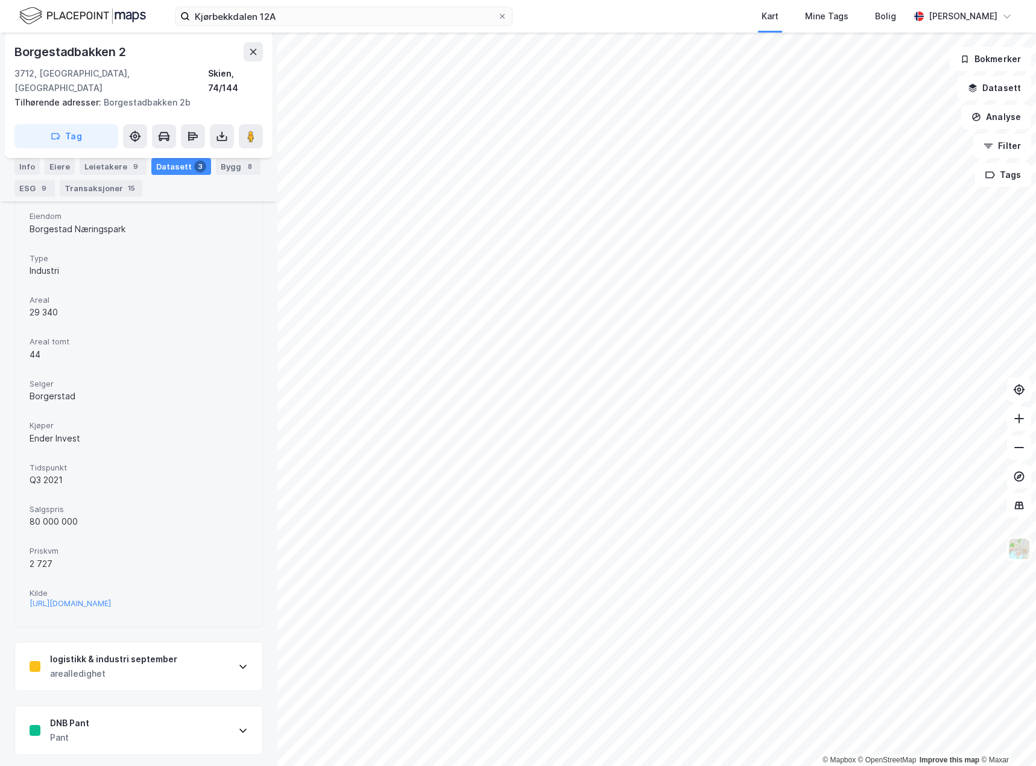
click at [177, 740] on div "DNB Pant Pant" at bounding box center [138, 730] width 247 height 48
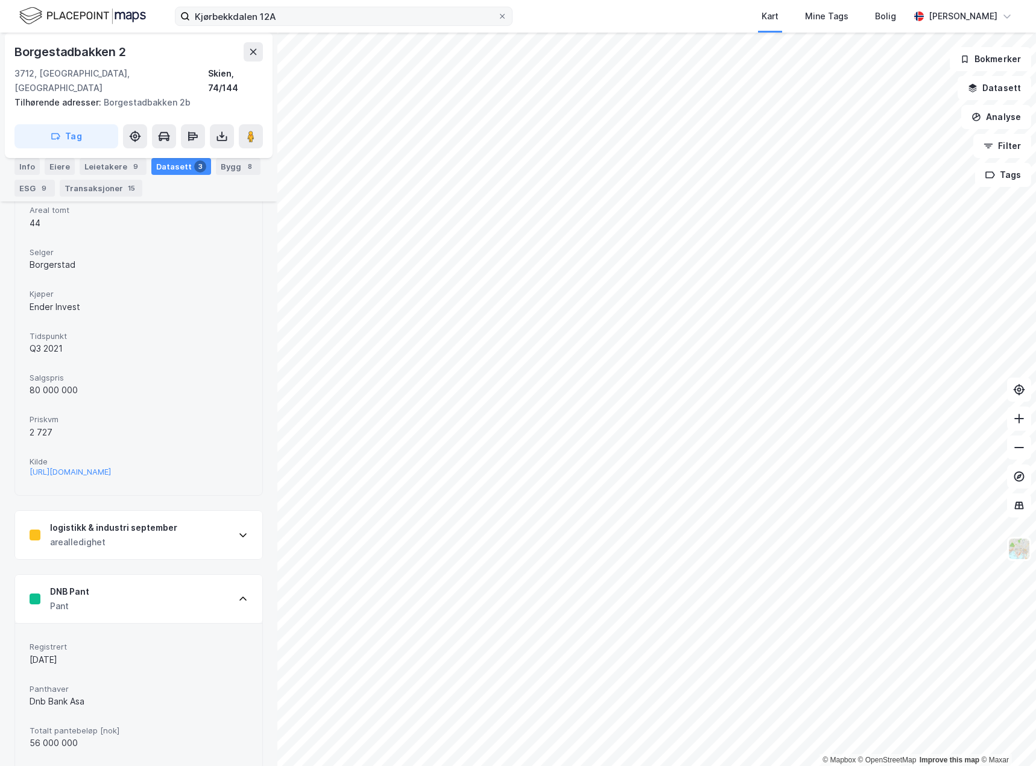
scroll to position [0, 0]
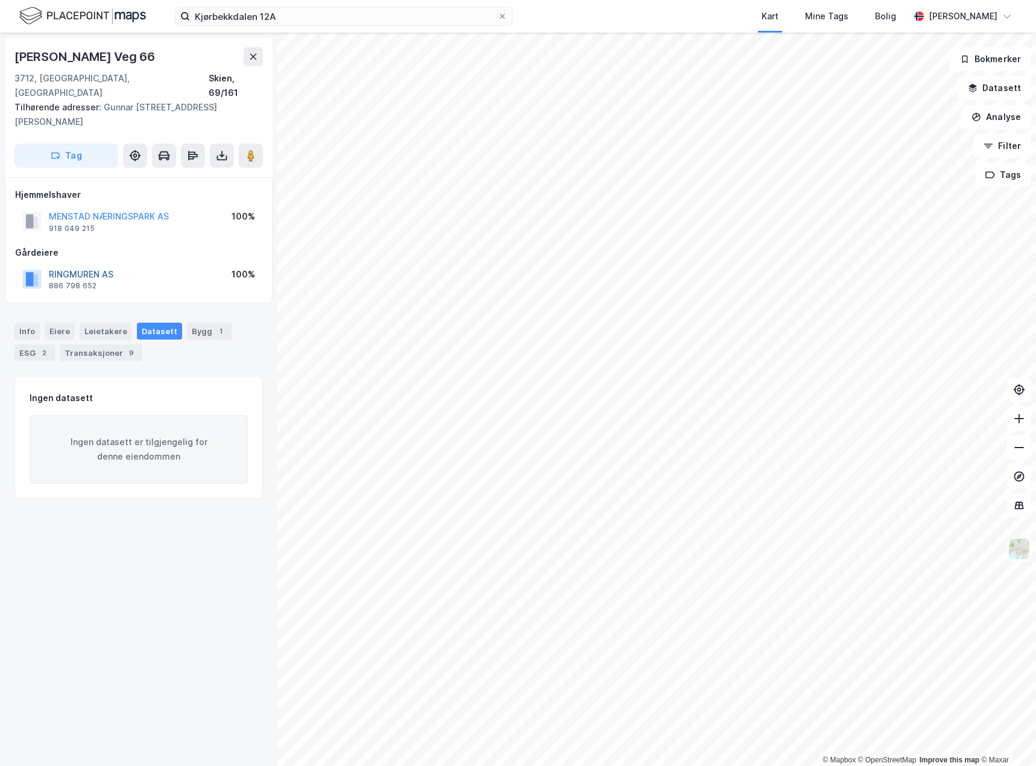
click at [0, 0] on button "RINGMUREN AS" at bounding box center [0, 0] width 0 height 0
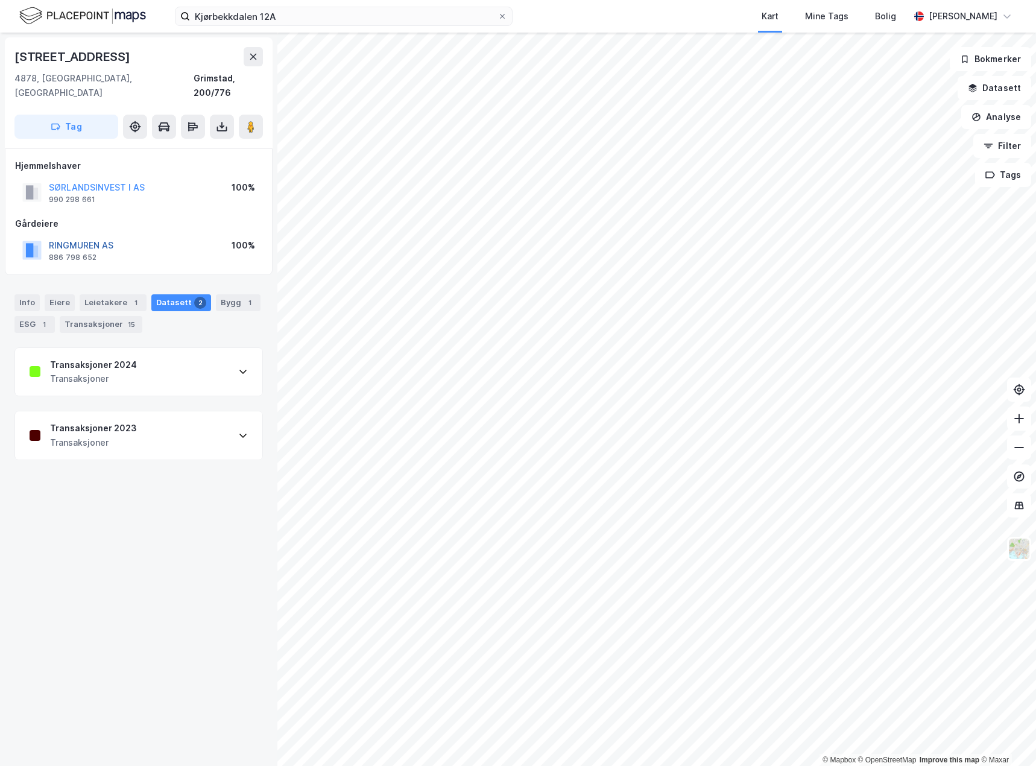
click at [0, 0] on button "RINGMUREN AS" at bounding box center [0, 0] width 0 height 0
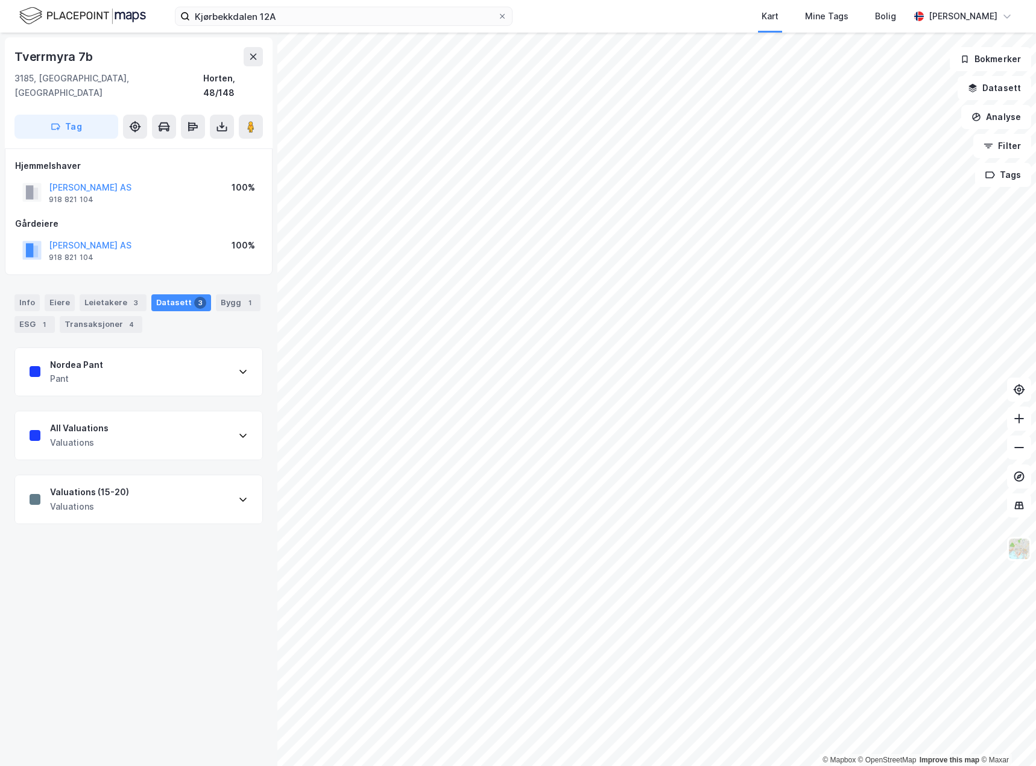
click at [223, 356] on div "Nordea Pant Pant" at bounding box center [138, 372] width 247 height 48
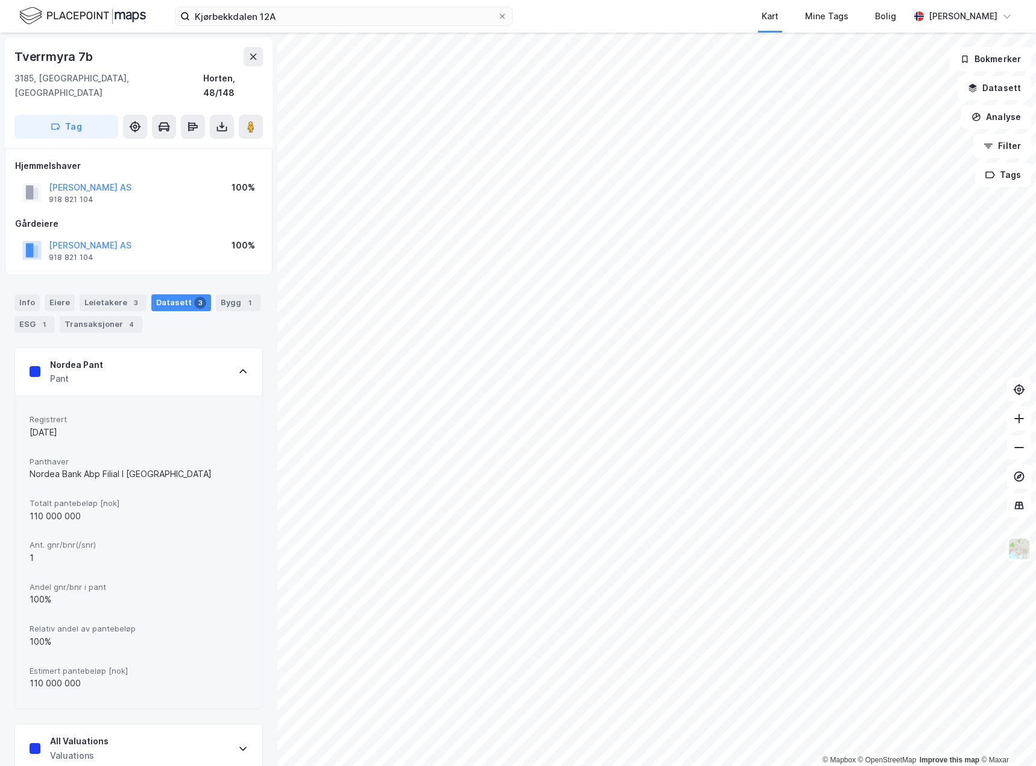
click at [217, 352] on div "Nordea Pant Pant" at bounding box center [138, 372] width 247 height 48
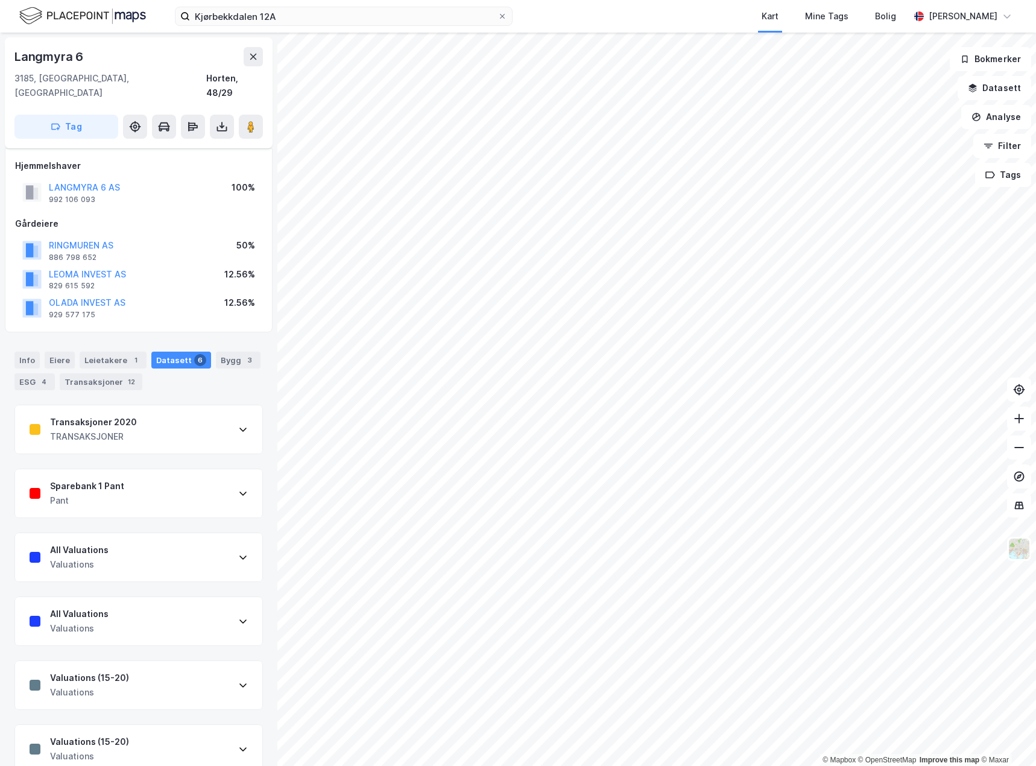
scroll to position [8, 0]
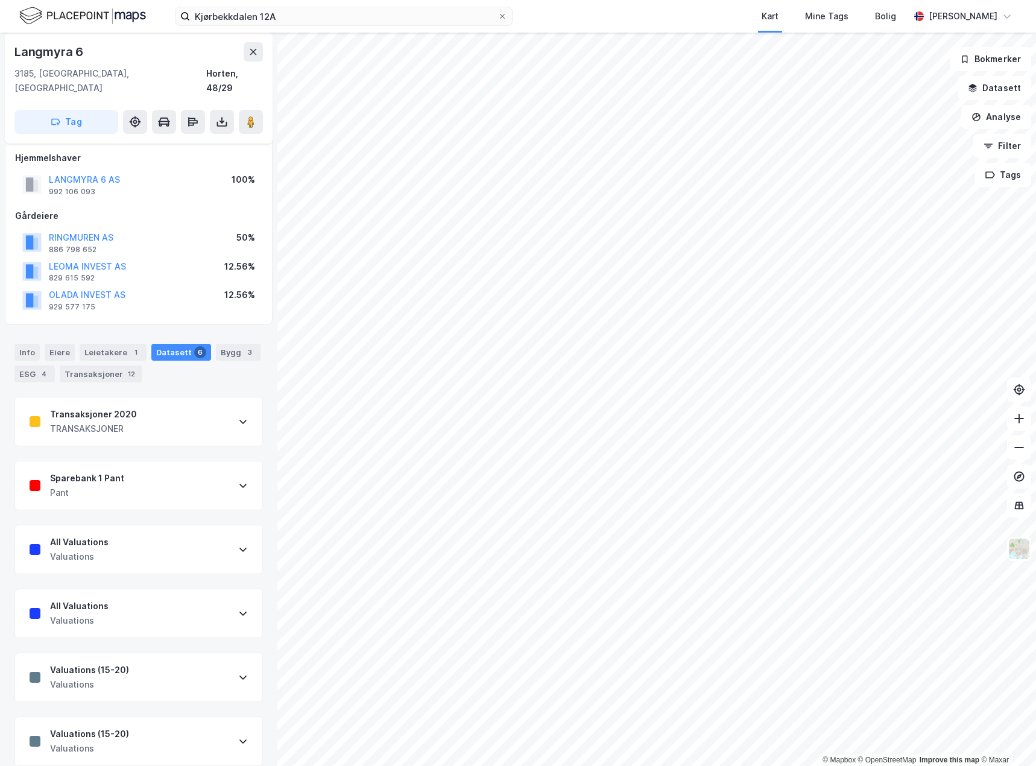
click at [238, 481] on icon at bounding box center [243, 486] width 10 height 10
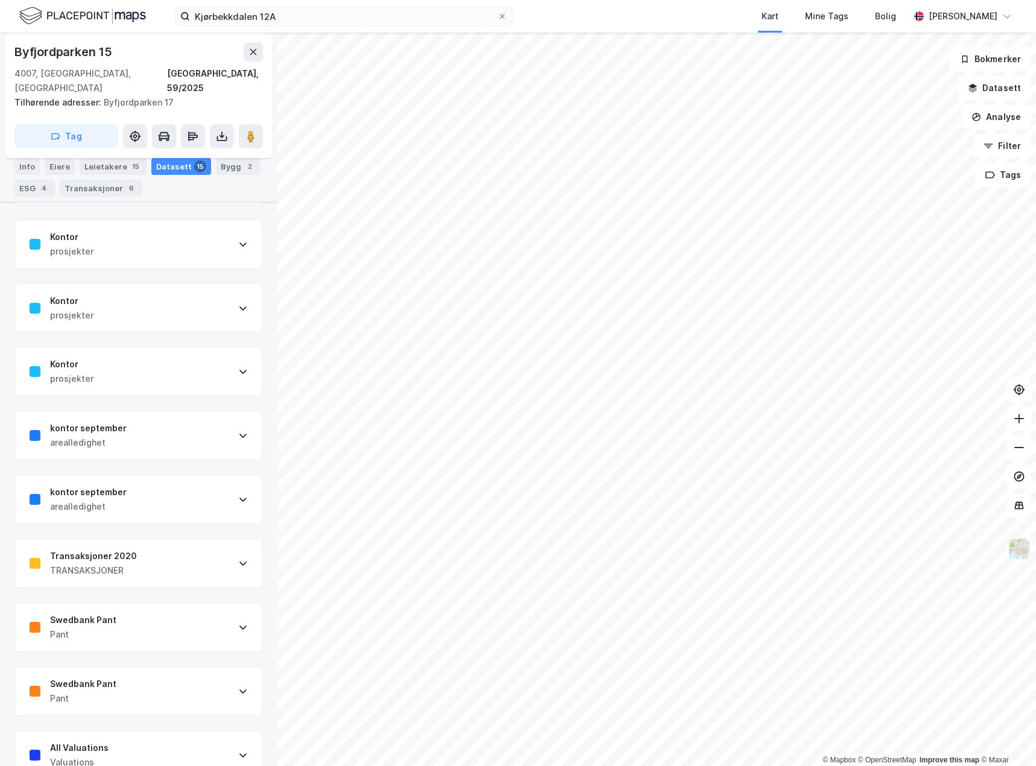
scroll to position [551, 0]
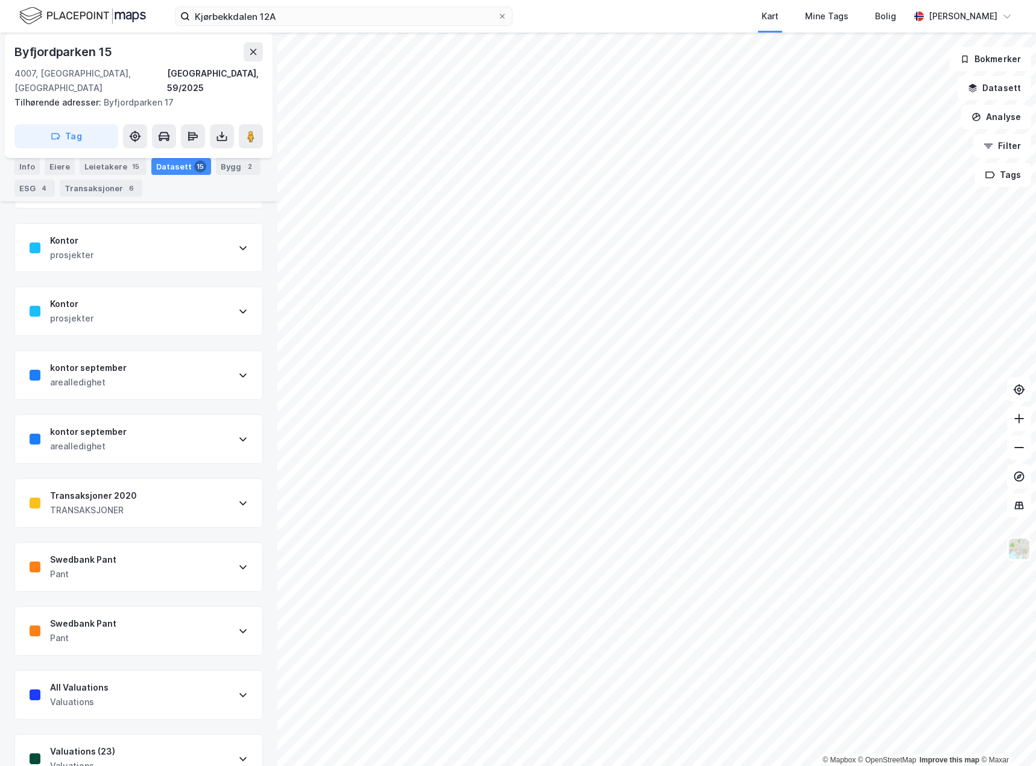
click at [211, 550] on div "Swedbank Pant Pant" at bounding box center [138, 567] width 247 height 48
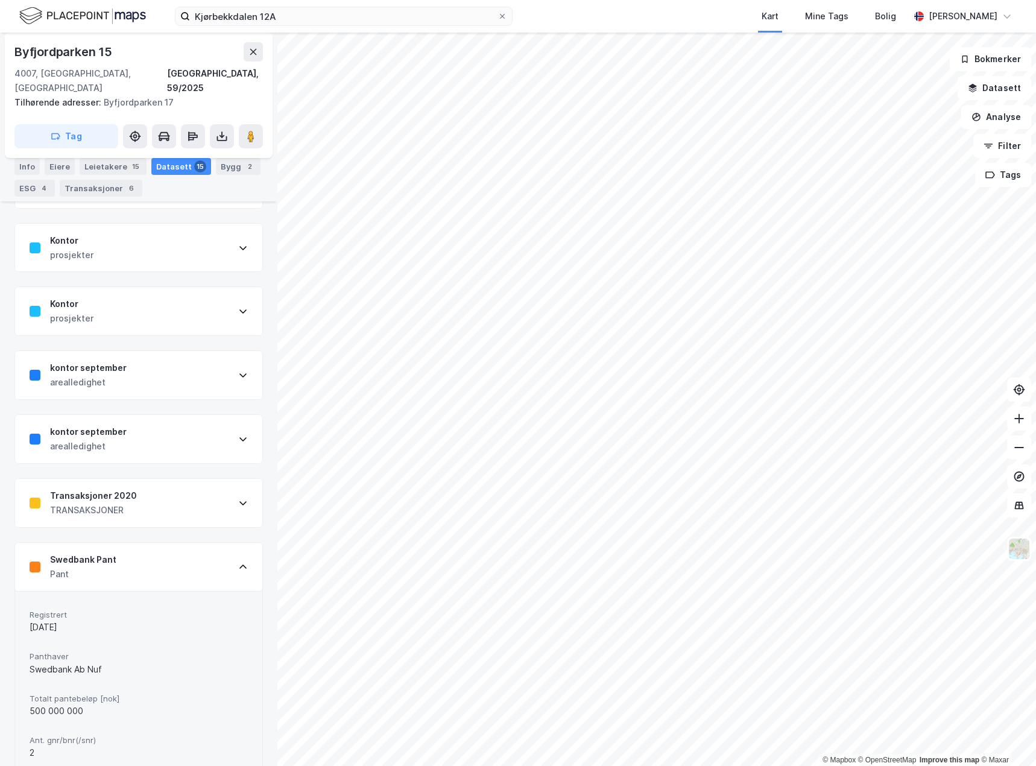
click at [215, 544] on div "Swedbank Pant Pant" at bounding box center [138, 567] width 247 height 48
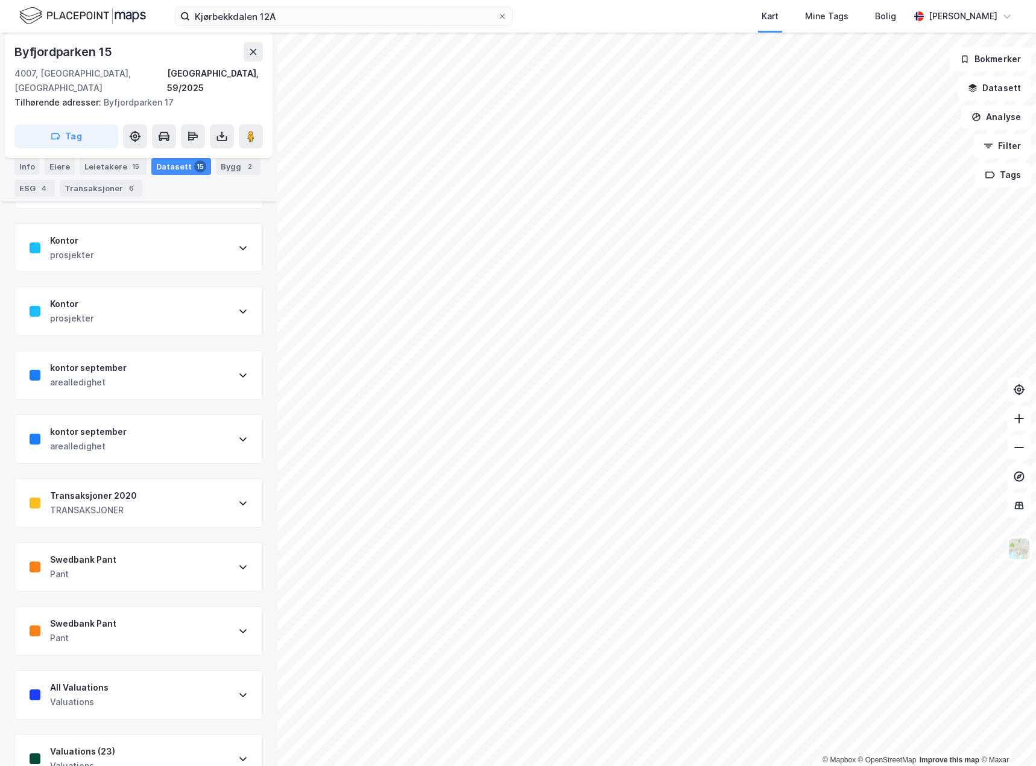
scroll to position [568, 0]
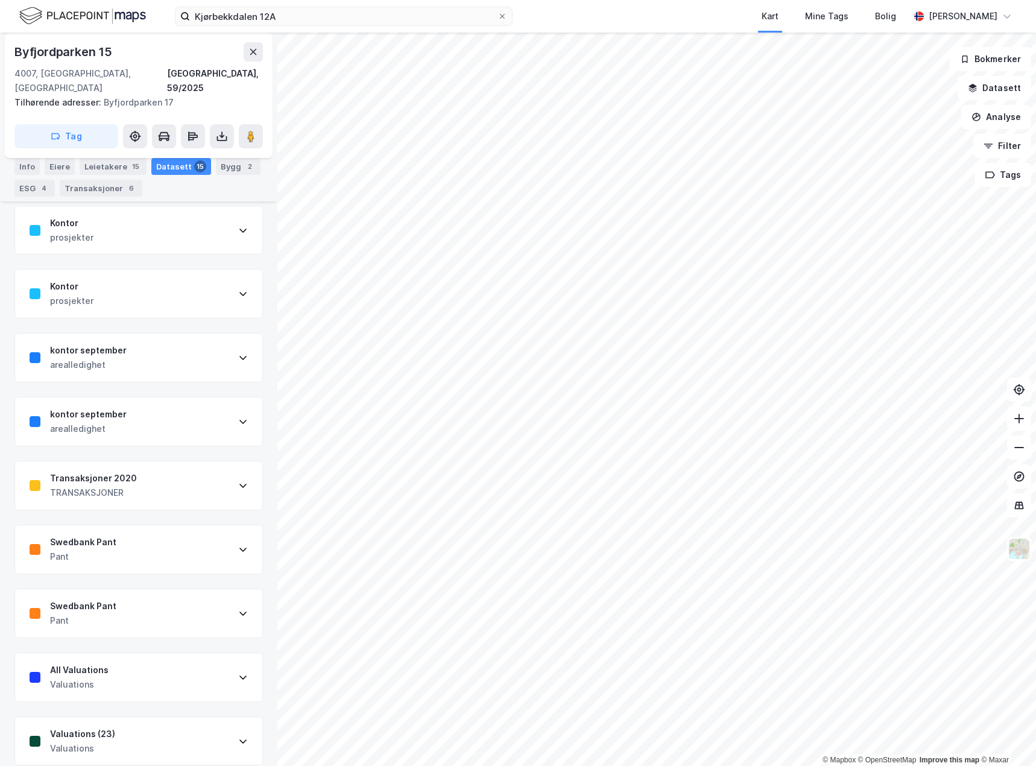
click at [221, 598] on div "Swedbank Pant Pant" at bounding box center [138, 613] width 247 height 48
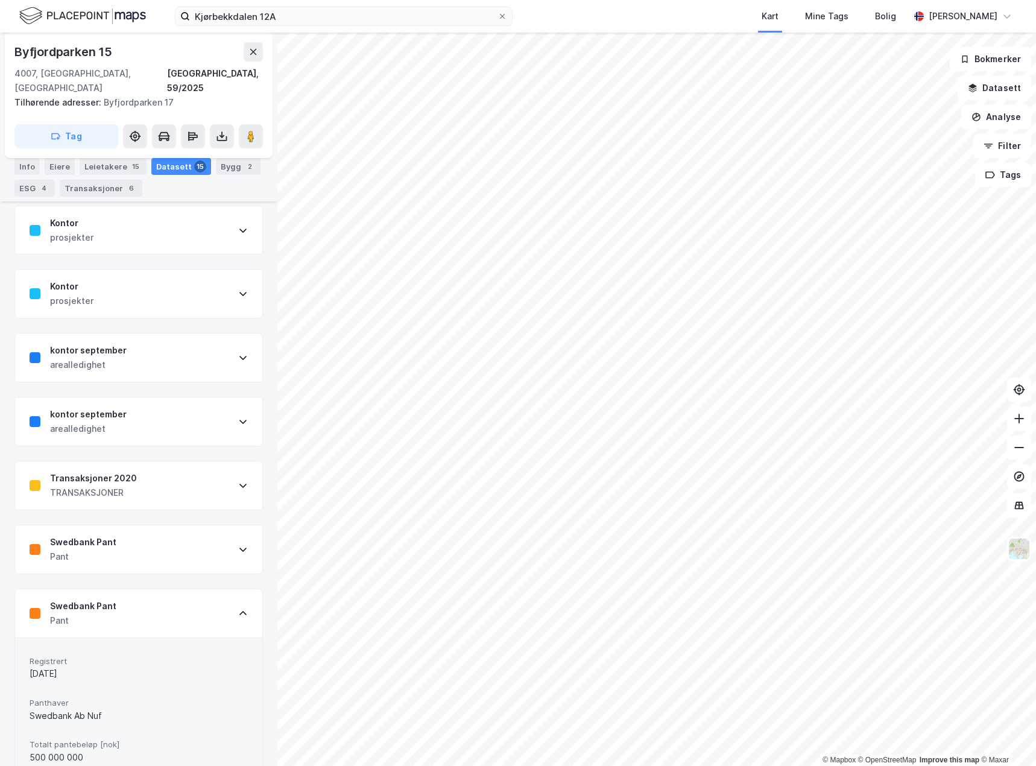
click at [238, 545] on icon at bounding box center [243, 550] width 10 height 10
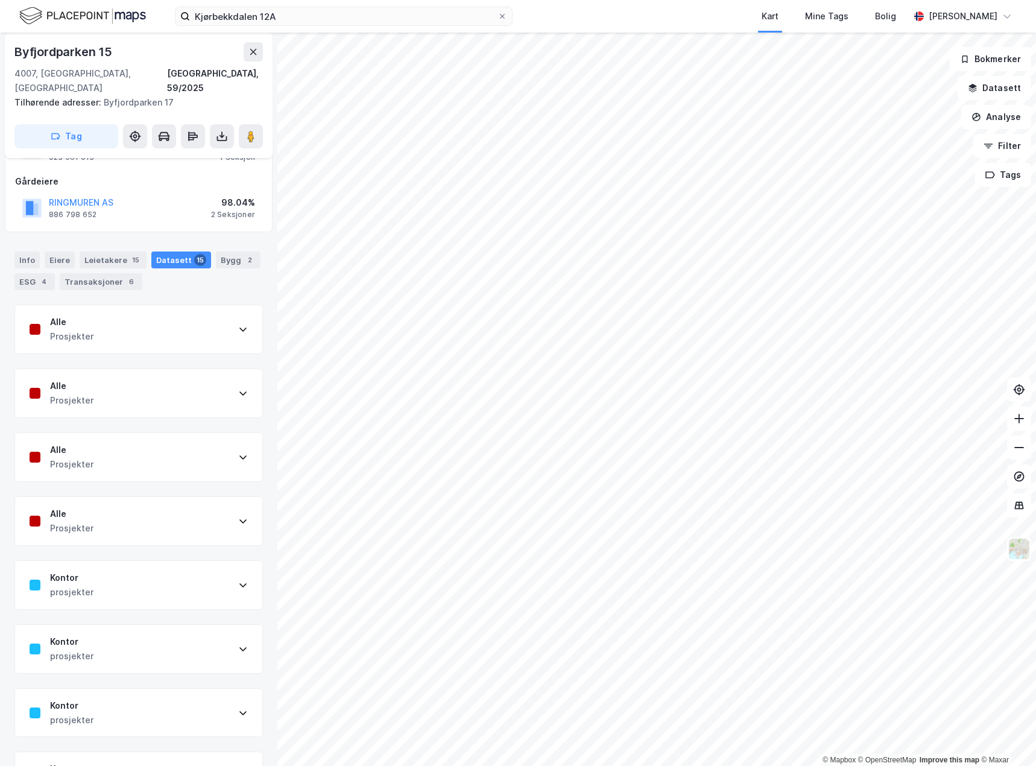
scroll to position [0, 0]
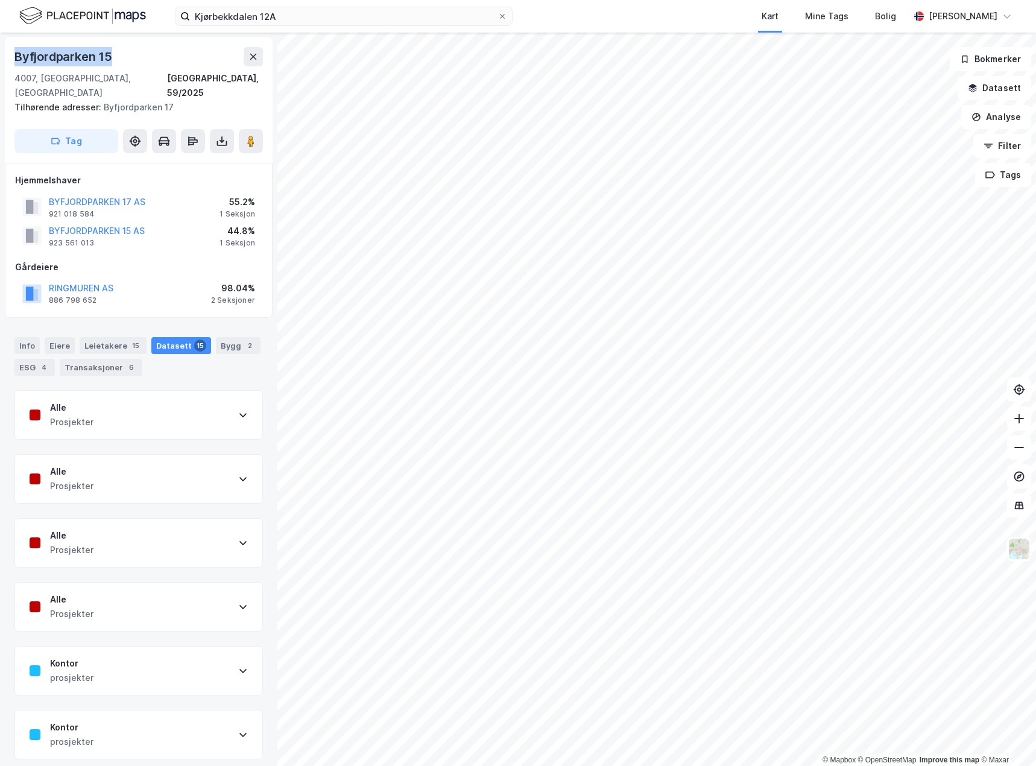
drag, startPoint x: 124, startPoint y: 58, endPoint x: 15, endPoint y: 60, distance: 109.2
click at [15, 60] on div "Byfjordparken 15" at bounding box center [138, 56] width 249 height 19
copy div "Byfjordparken 15"
click at [87, 224] on div "BYFJORDPARKEN 15 AS" at bounding box center [97, 231] width 96 height 14
click at [0, 0] on button "BYFJORDPARKEN 15 AS" at bounding box center [0, 0] width 0 height 0
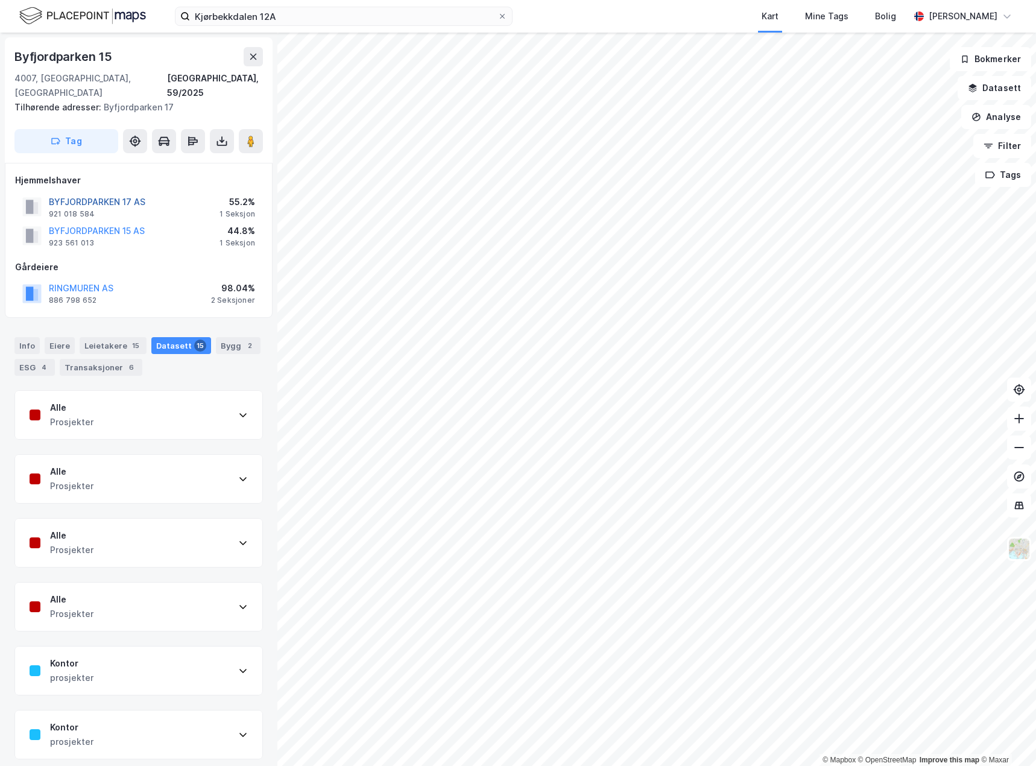
click at [0, 0] on button "BYFJORDPARKEN 17 AS" at bounding box center [0, 0] width 0 height 0
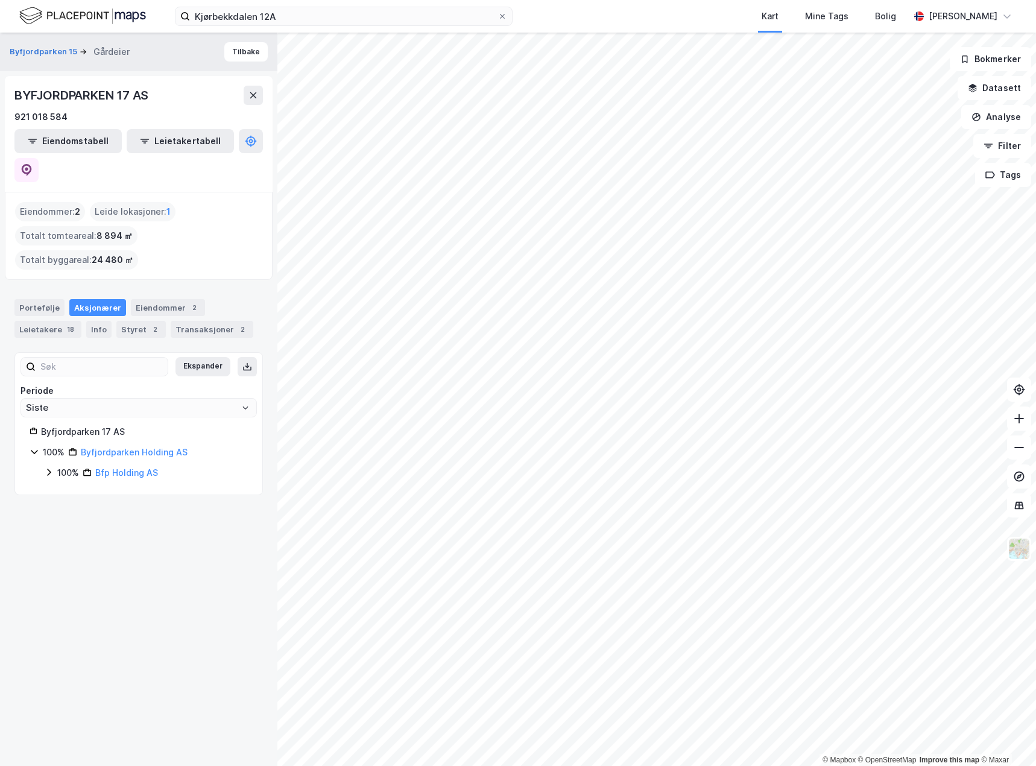
click at [47, 467] on icon at bounding box center [49, 472] width 10 height 10
click at [62, 488] on icon at bounding box center [64, 493] width 10 height 10
click at [75, 508] on icon at bounding box center [78, 513] width 10 height 10
click at [92, 528] on icon at bounding box center [92, 533] width 10 height 10
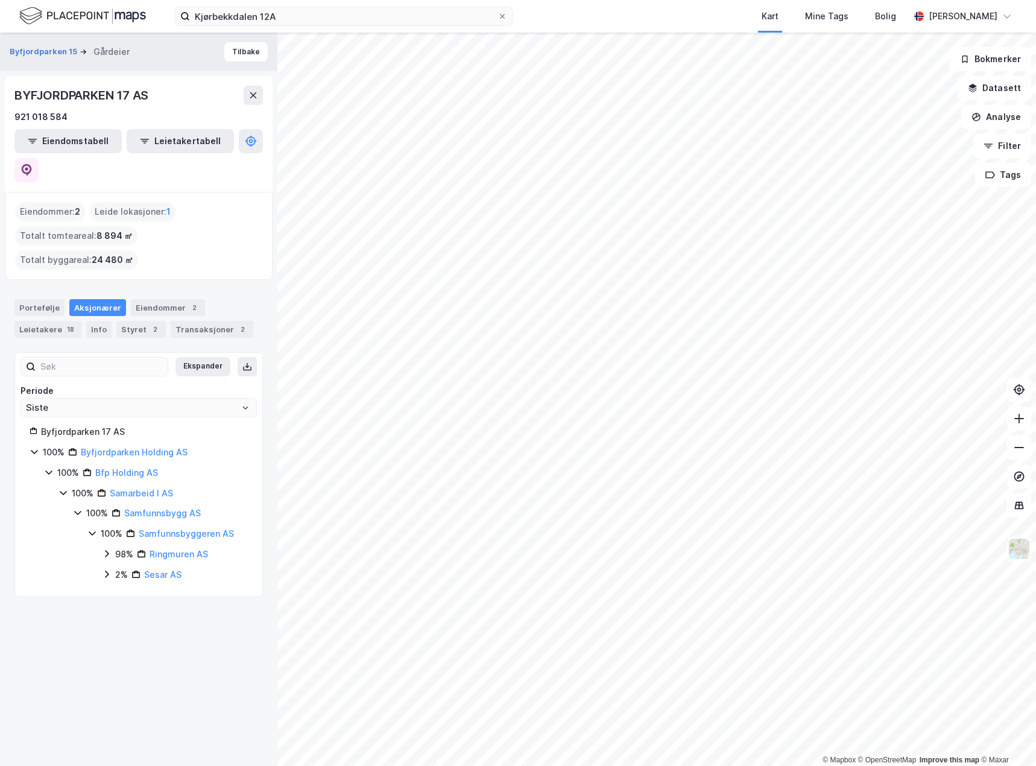
drag, startPoint x: 100, startPoint y: 255, endPoint x: 106, endPoint y: 235, distance: 21.6
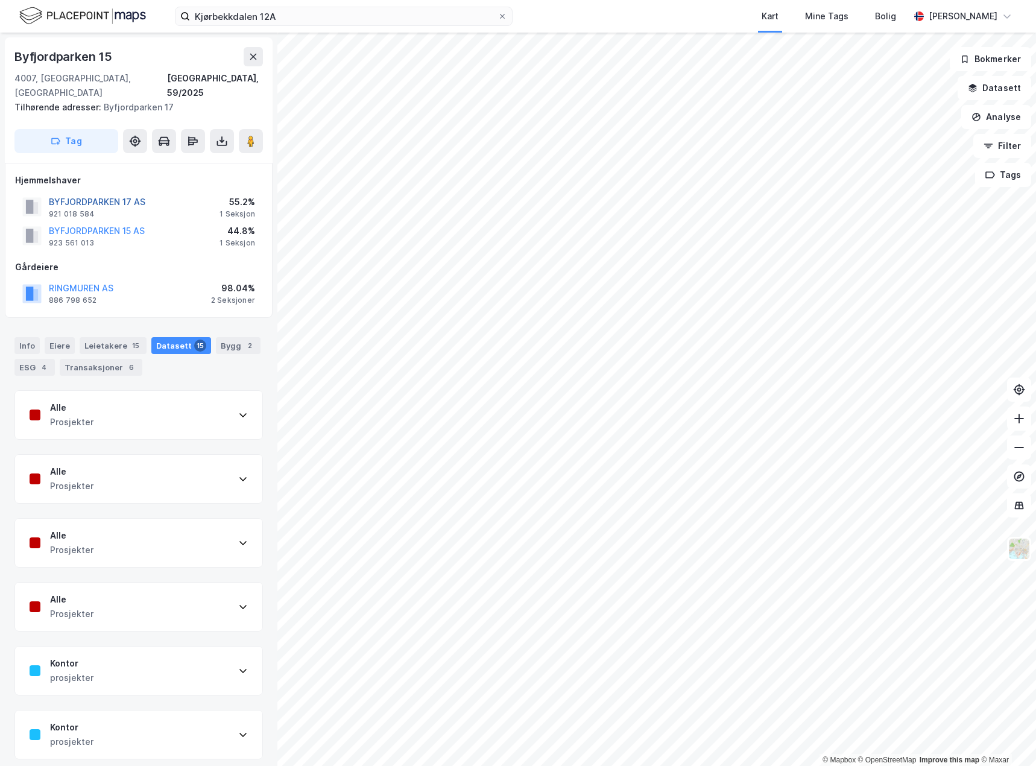
click at [0, 0] on button "BYFJORDPARKEN 17 AS" at bounding box center [0, 0] width 0 height 0
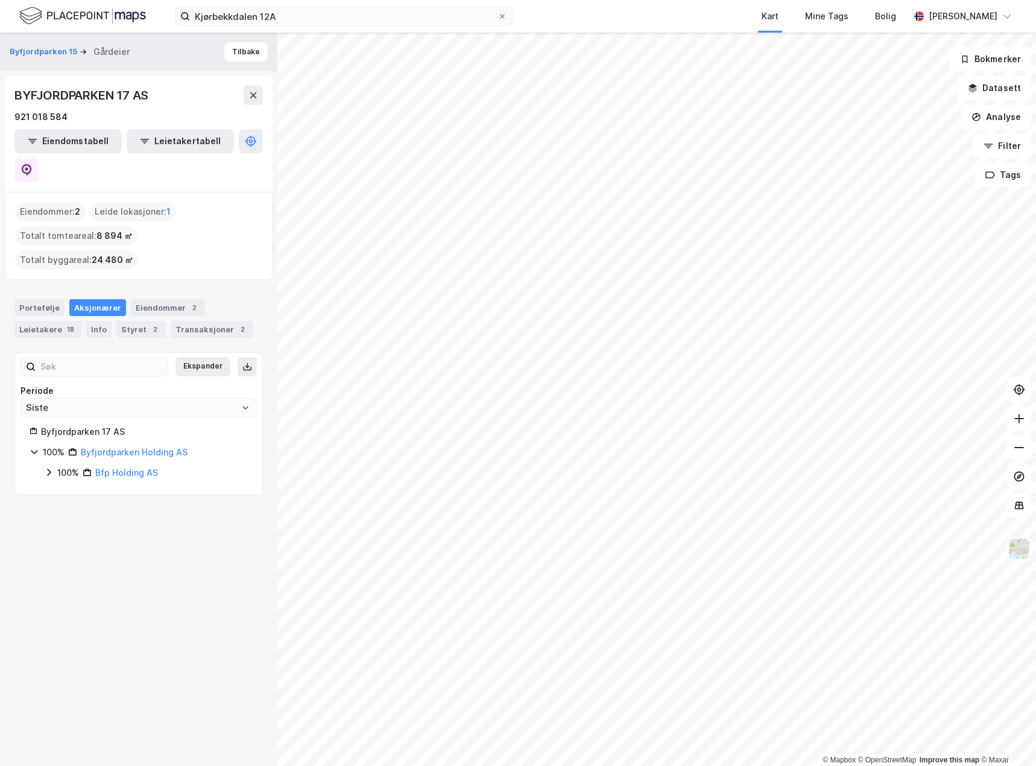
click at [47, 467] on icon at bounding box center [49, 472] width 10 height 10
click at [47, 470] on icon at bounding box center [48, 472] width 7 height 4
click at [53, 467] on icon at bounding box center [49, 472] width 10 height 10
click at [65, 488] on icon at bounding box center [64, 493] width 10 height 10
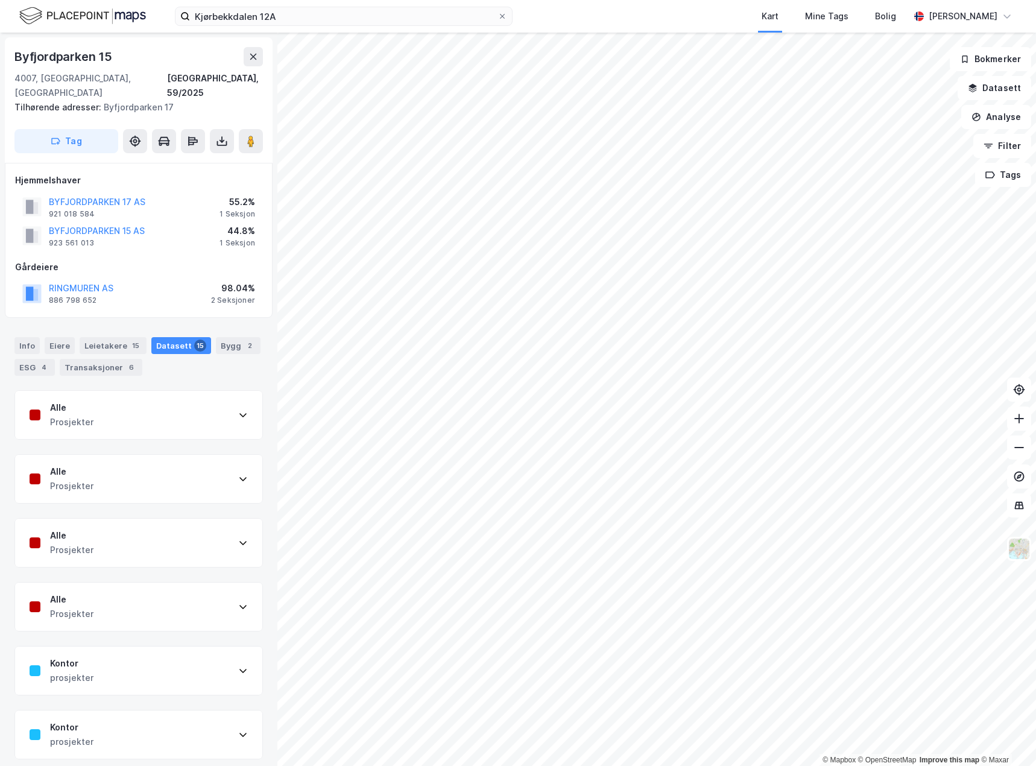
click at [226, 396] on div "Alle Prosjekter" at bounding box center [138, 415] width 247 height 48
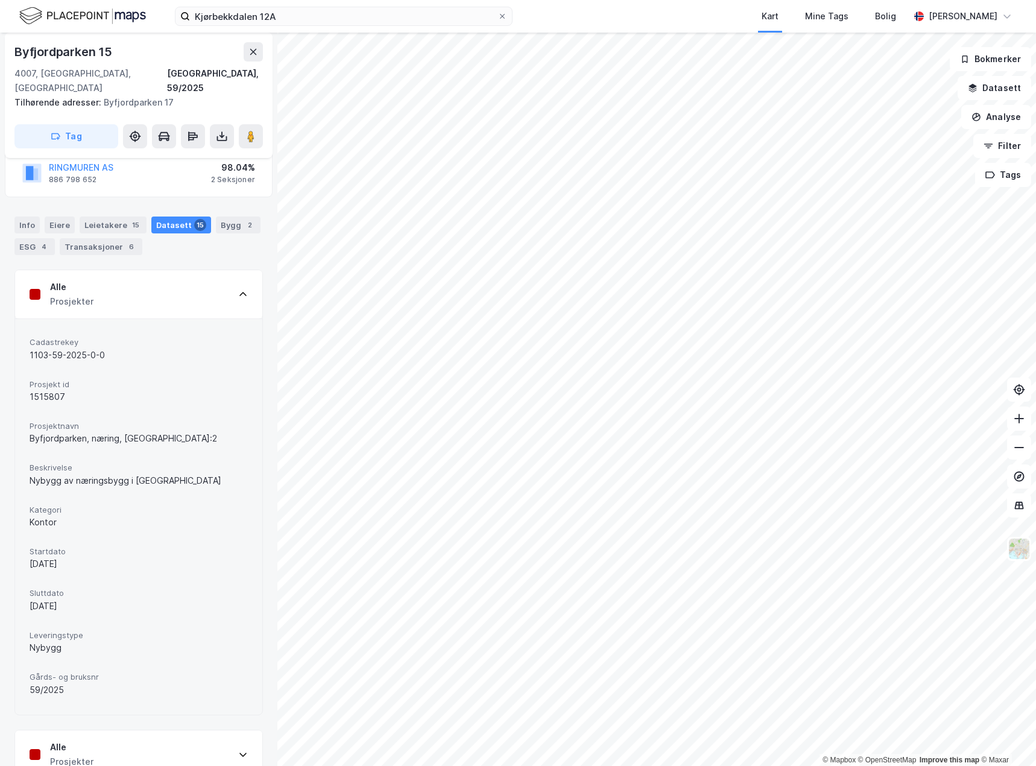
scroll to position [60, 0]
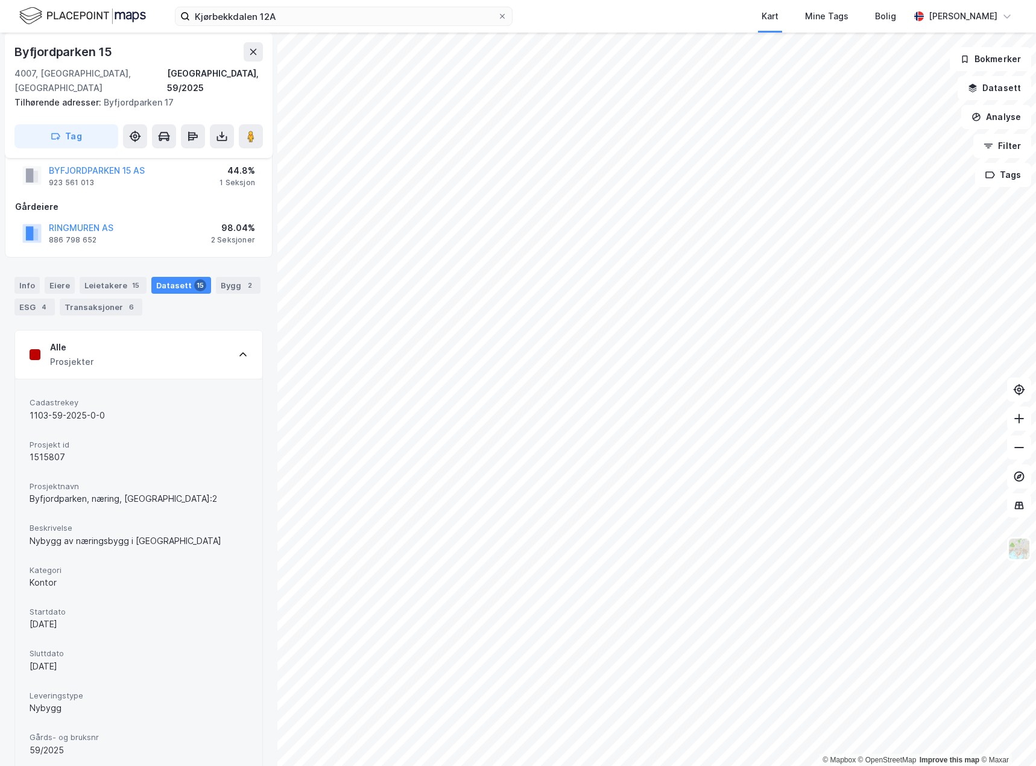
click at [238, 350] on icon at bounding box center [243, 355] width 10 height 10
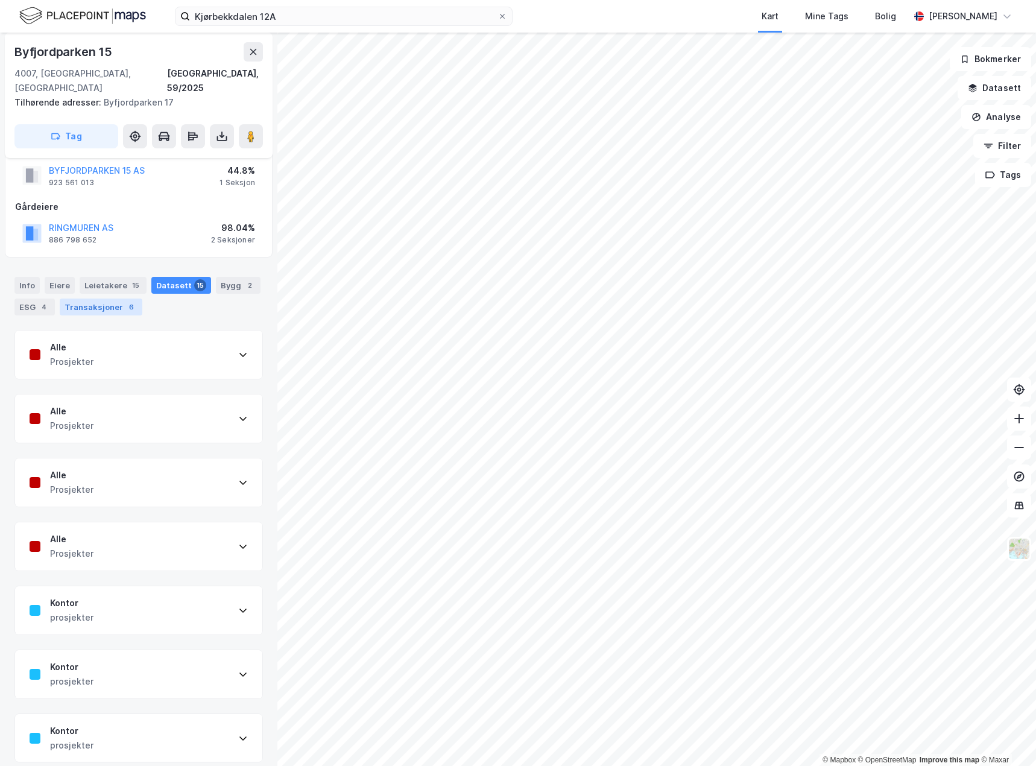
click at [84, 299] on div "Transaksjoner 6" at bounding box center [101, 307] width 83 height 17
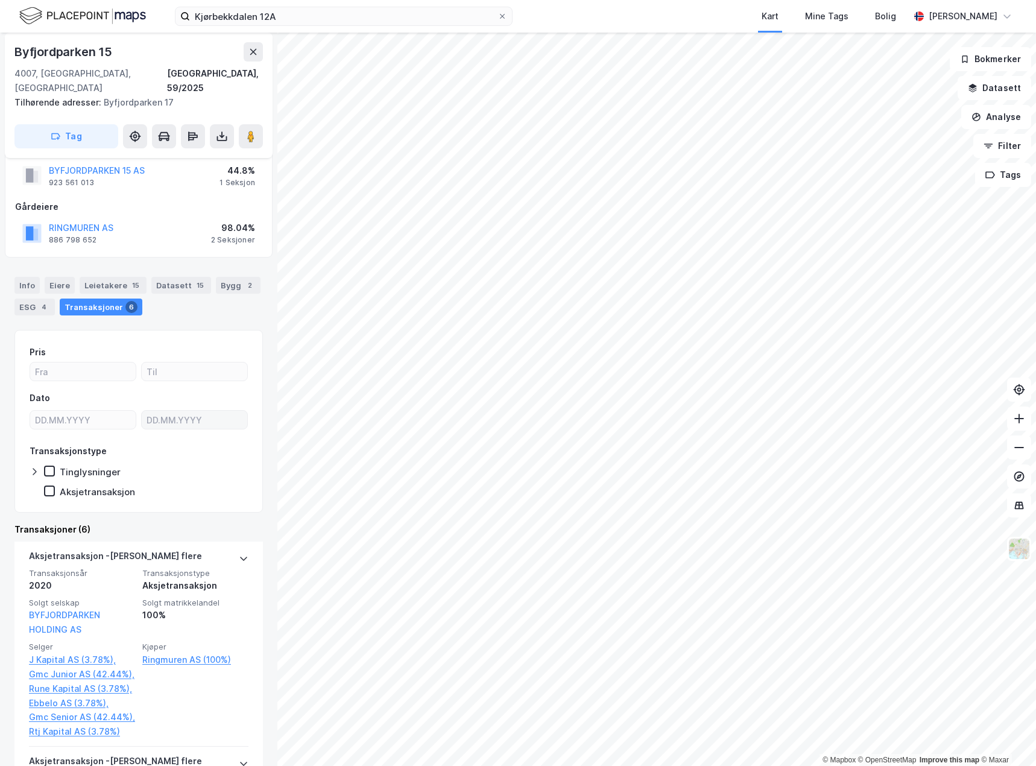
scroll to position [121, 0]
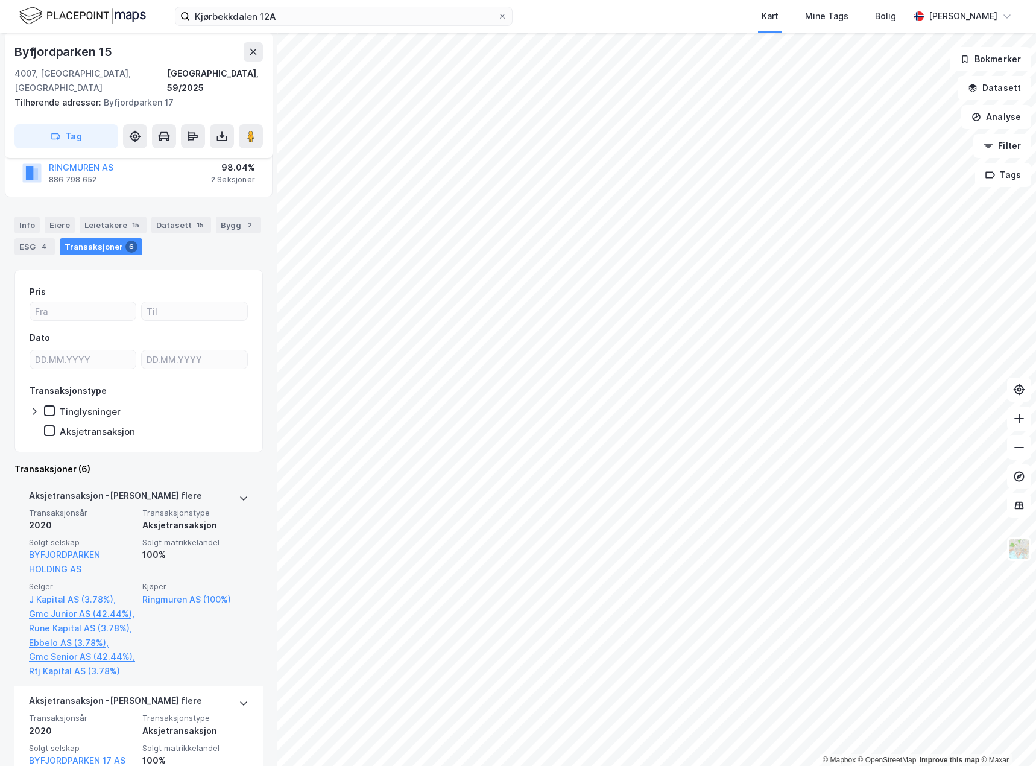
click at [239, 493] on icon at bounding box center [244, 498] width 10 height 10
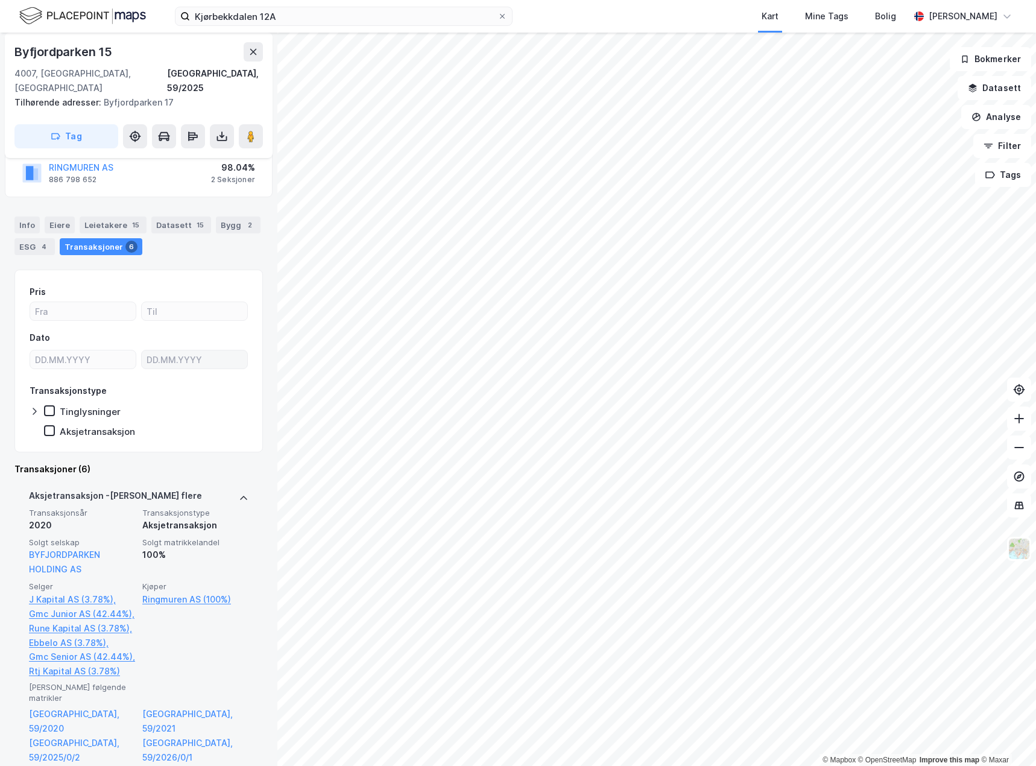
scroll to position [0, 0]
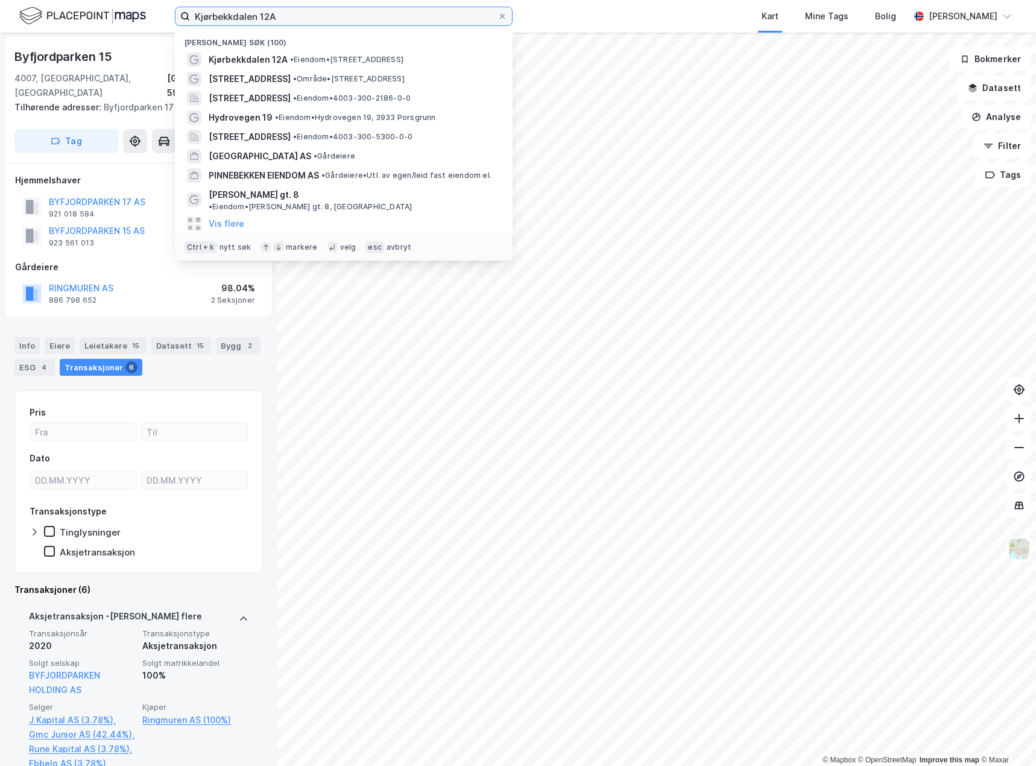
drag, startPoint x: 286, startPoint y: 18, endPoint x: 164, endPoint y: 8, distance: 122.2
click at [164, 8] on div "Kjørbekkdalen 12A Nylige søk (100) Kjørbekkdalen 12A • Eiendom • [STREET_ADDRES…" at bounding box center [518, 16] width 1036 height 33
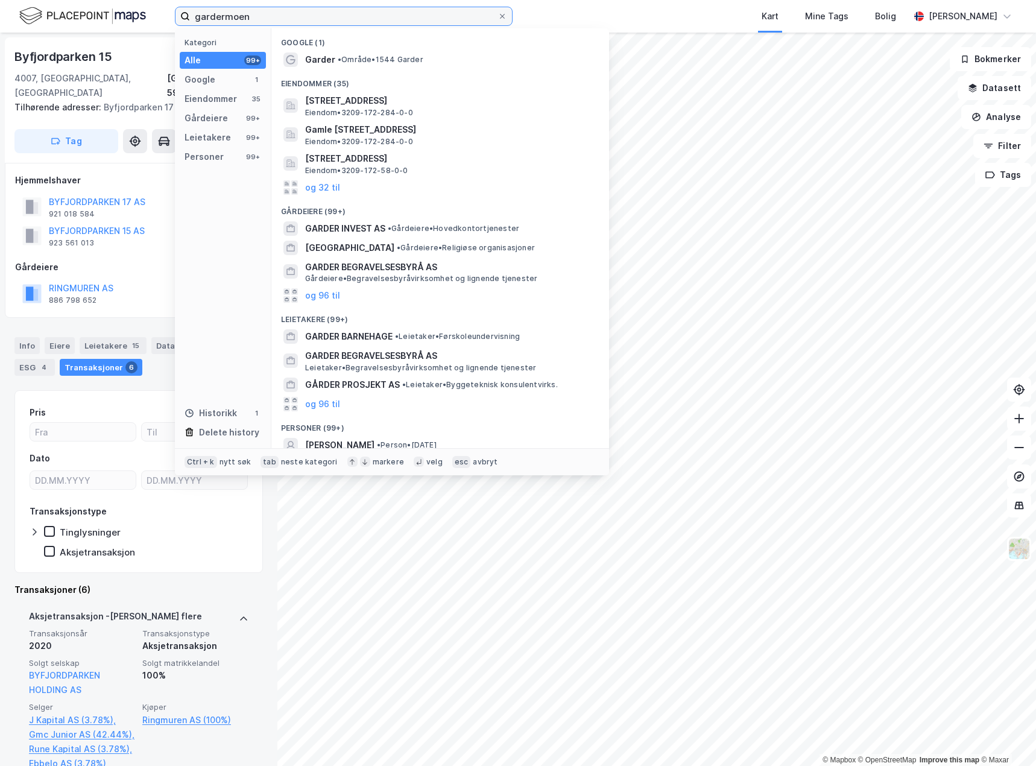
type input "gardermoen"
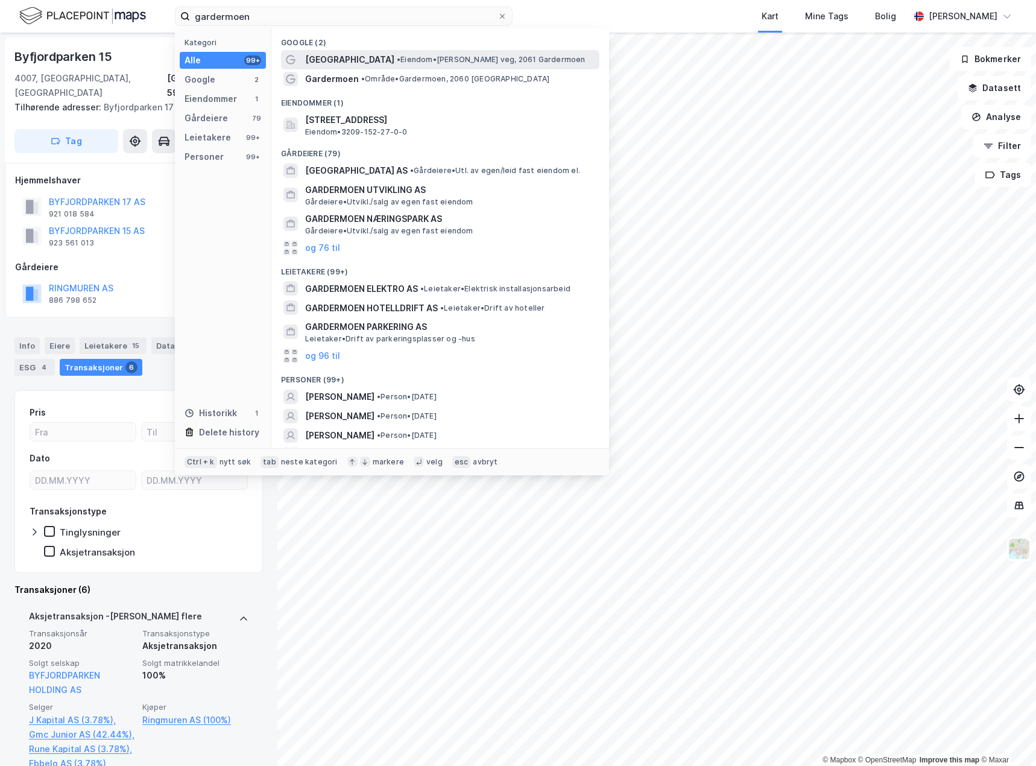
click at [352, 58] on span "[GEOGRAPHIC_DATA]" at bounding box center [349, 59] width 89 height 14
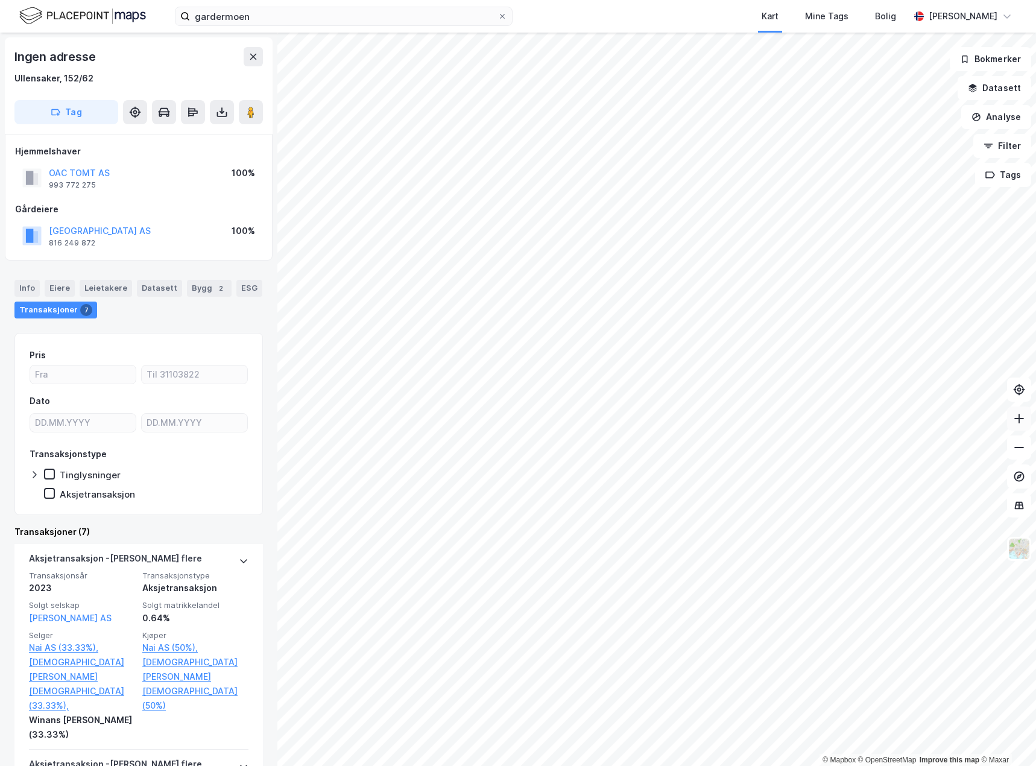
click at [1014, 410] on div "© Mapbox © OpenStreetMap Improve this map © Maxar Ingen adresse [GEOGRAPHIC_DAT…" at bounding box center [518, 399] width 1036 height 733
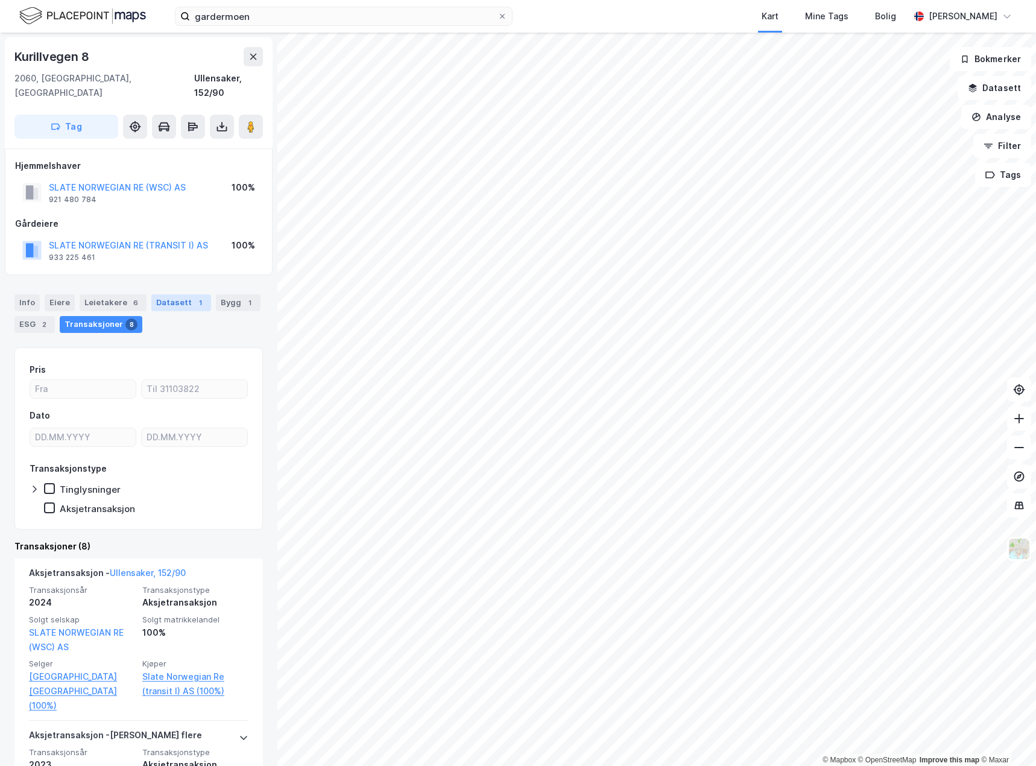
click at [168, 294] on div "Datasett 1" at bounding box center [181, 302] width 60 height 17
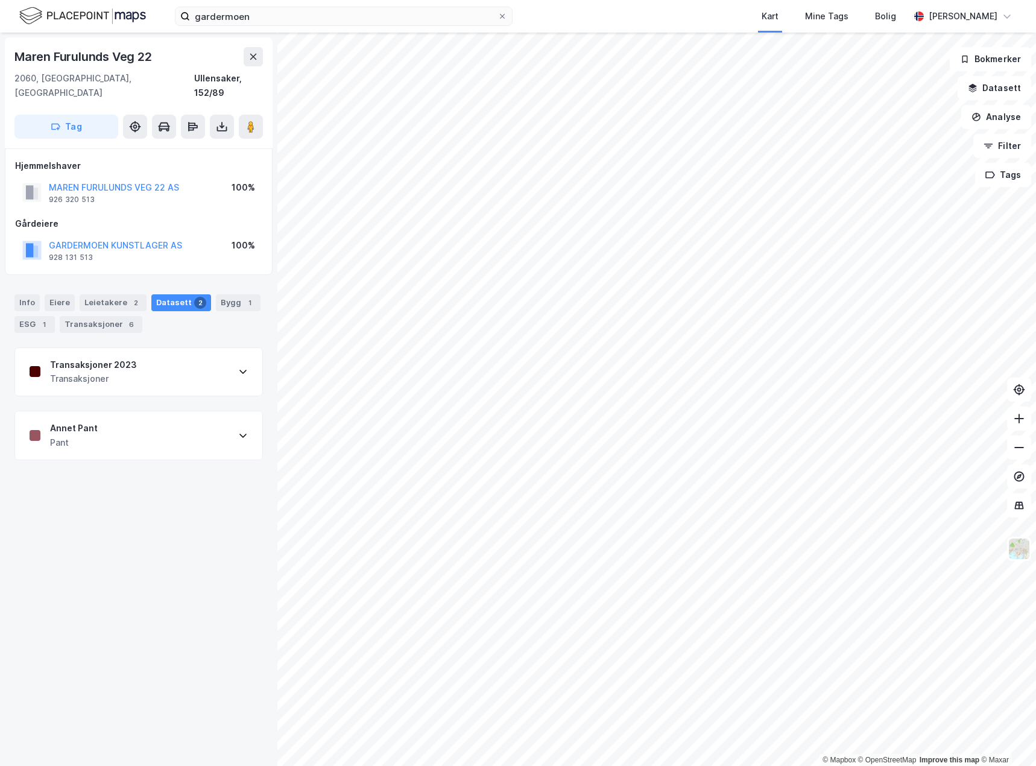
click at [179, 421] on div "Annet Pant Pant" at bounding box center [138, 435] width 247 height 48
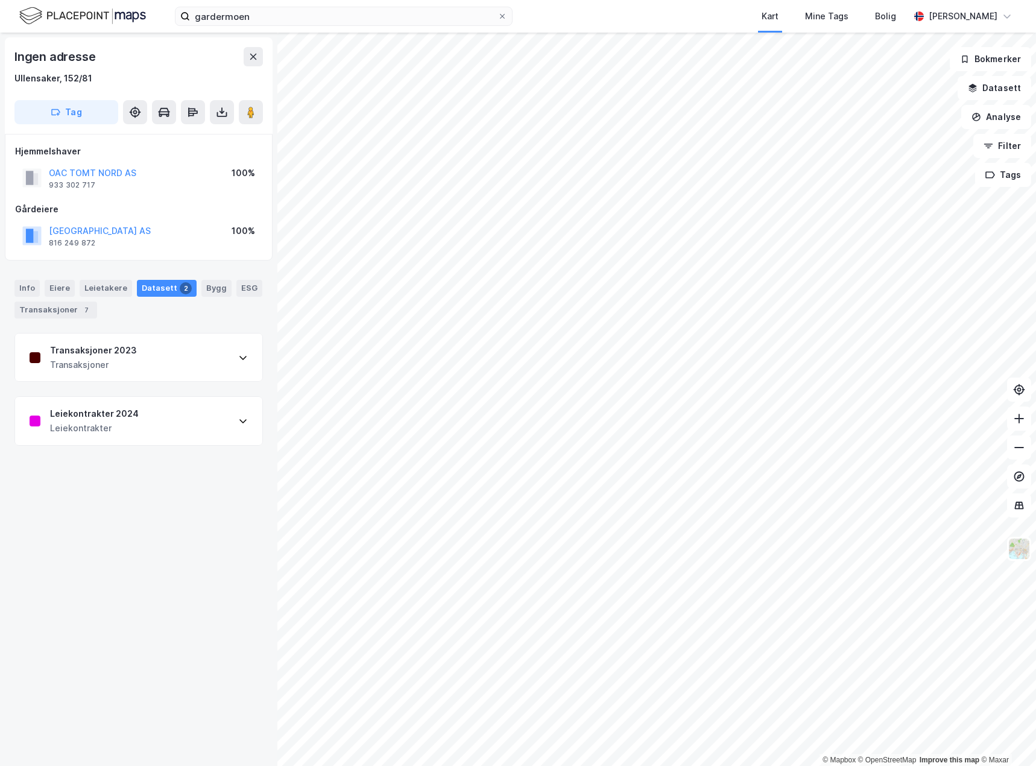
click at [208, 422] on div "Leiekontrakter 2024 Leiekontrakter" at bounding box center [138, 421] width 247 height 48
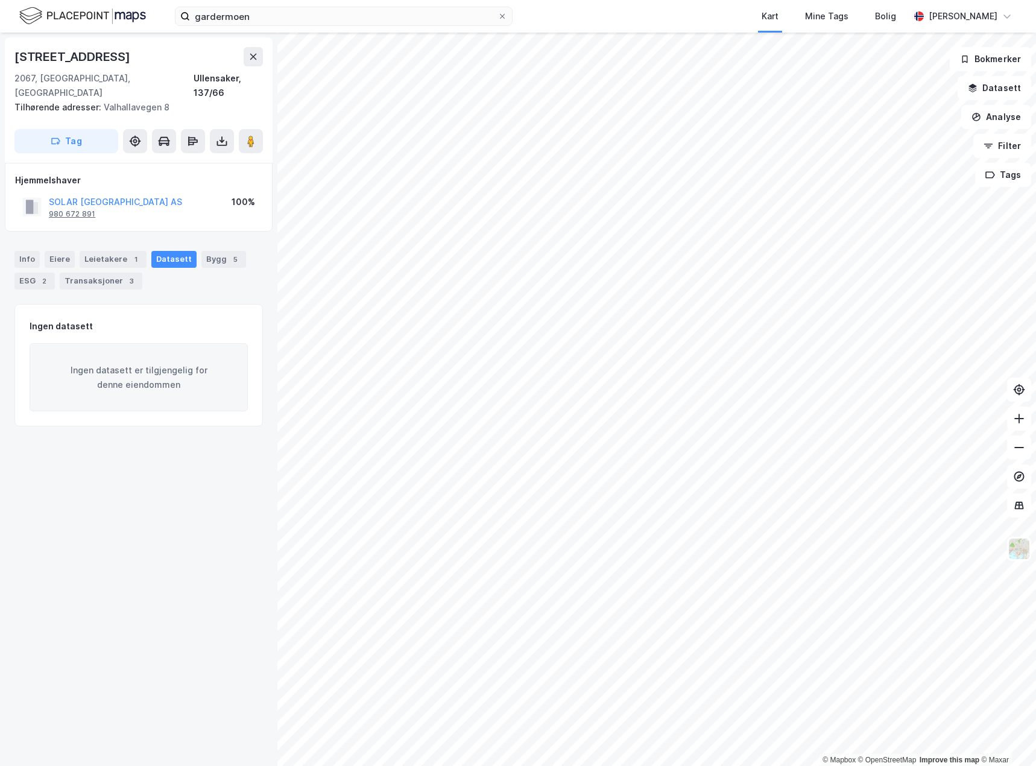
click at [70, 209] on div "980 672 891" at bounding box center [72, 214] width 46 height 10
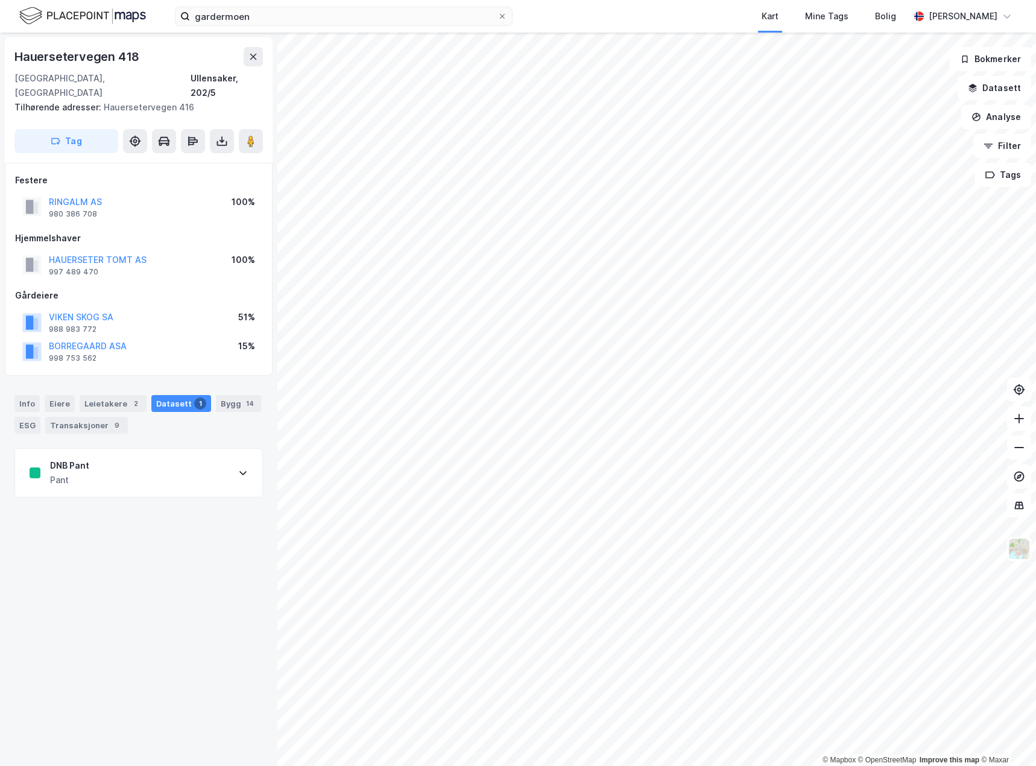
click at [191, 449] on div "DNB Pant Pant" at bounding box center [138, 473] width 247 height 48
